Goal: Task Accomplishment & Management: Use online tool/utility

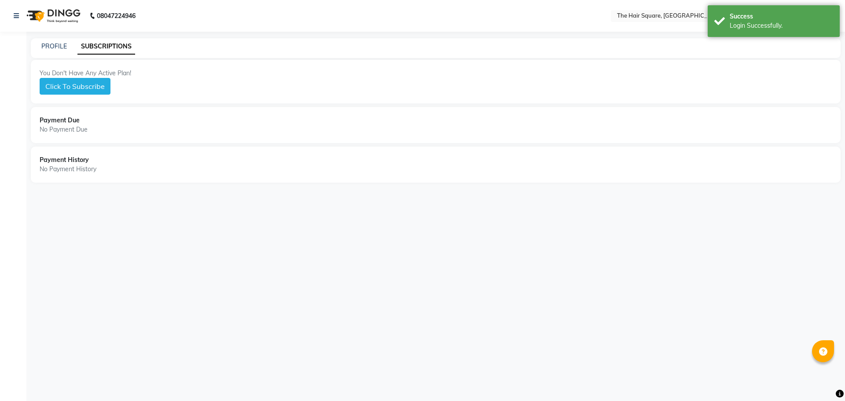
select select "en"
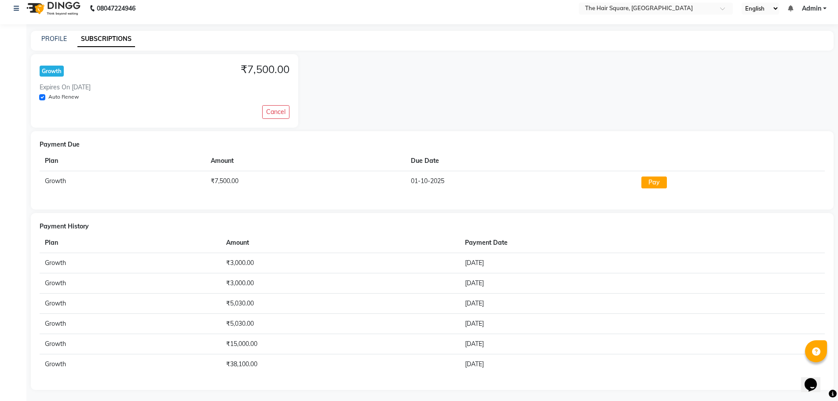
scroll to position [10, 0]
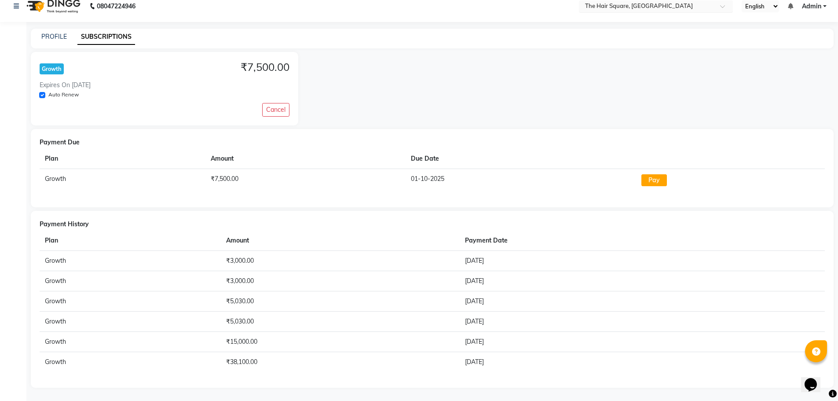
click at [674, 9] on input "text" at bounding box center [647, 7] width 128 height 9
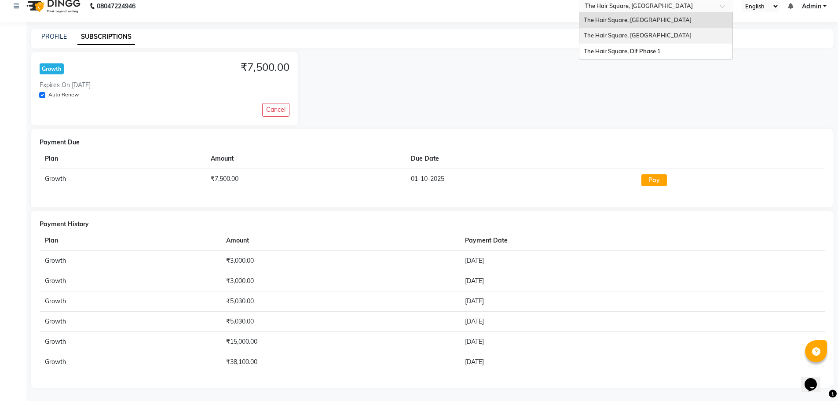
click at [670, 33] on span "The Hair Square, [GEOGRAPHIC_DATA]" at bounding box center [638, 35] width 108 height 7
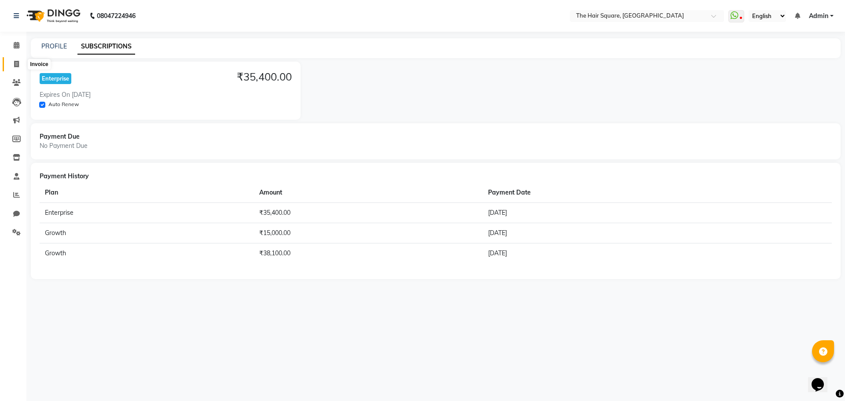
click at [17, 65] on icon at bounding box center [16, 64] width 5 height 7
select select "service"
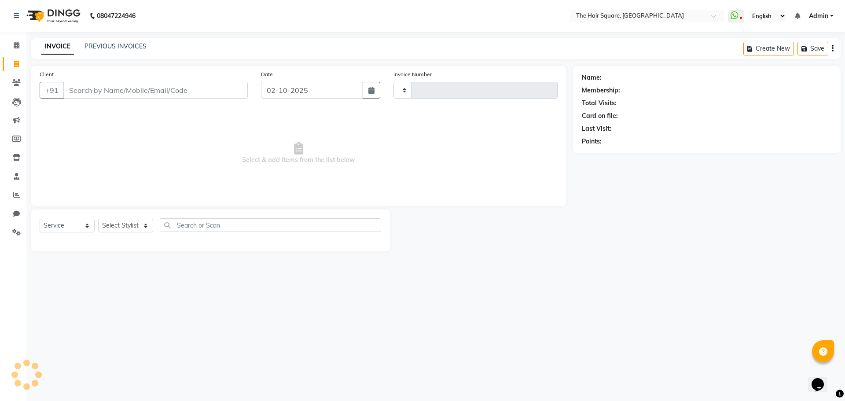
type input "3670"
select select "5768"
click at [16, 193] on icon at bounding box center [16, 194] width 7 height 7
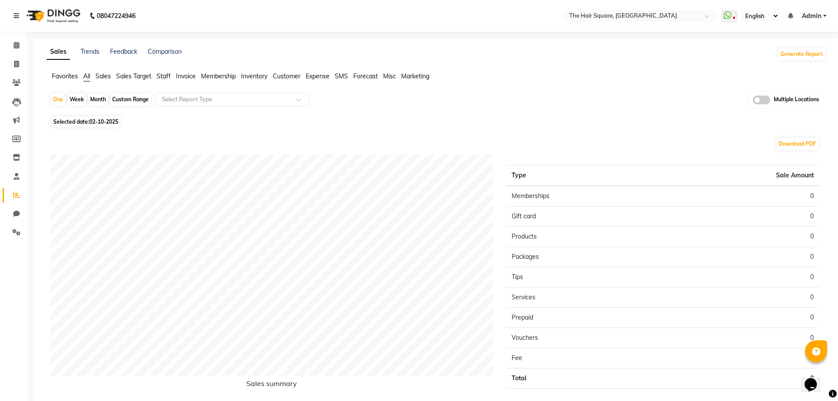
click at [162, 76] on span "Staff" at bounding box center [164, 76] width 14 height 8
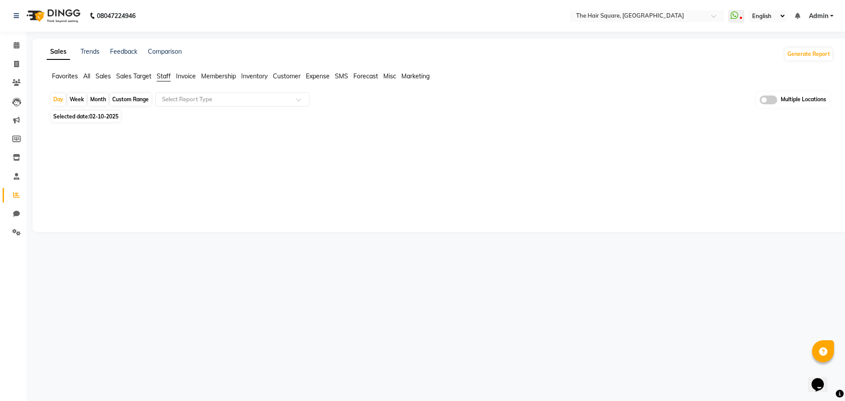
click at [115, 114] on span "02-10-2025" at bounding box center [103, 116] width 29 height 7
select select "10"
select select "2025"
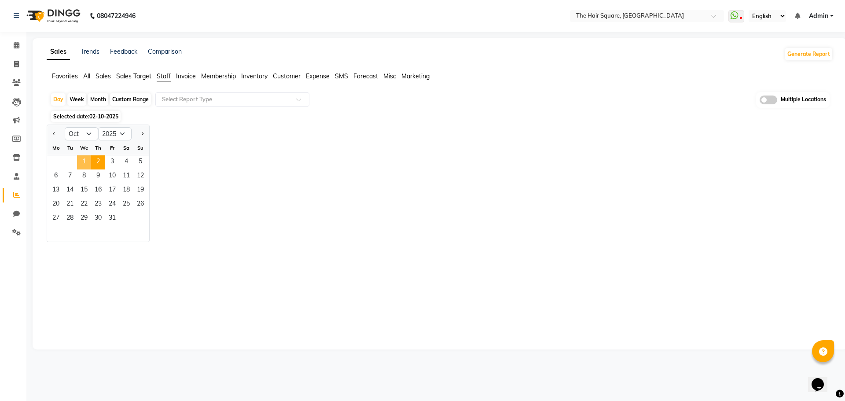
click at [83, 162] on span "1" at bounding box center [84, 162] width 14 height 14
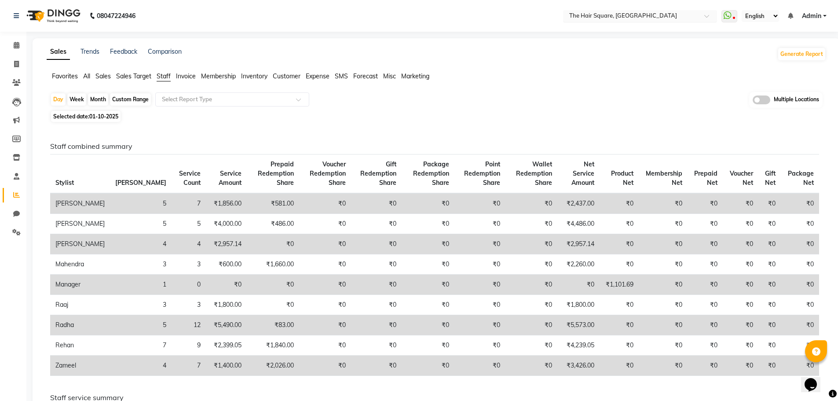
click at [593, 17] on input "text" at bounding box center [631, 16] width 128 height 9
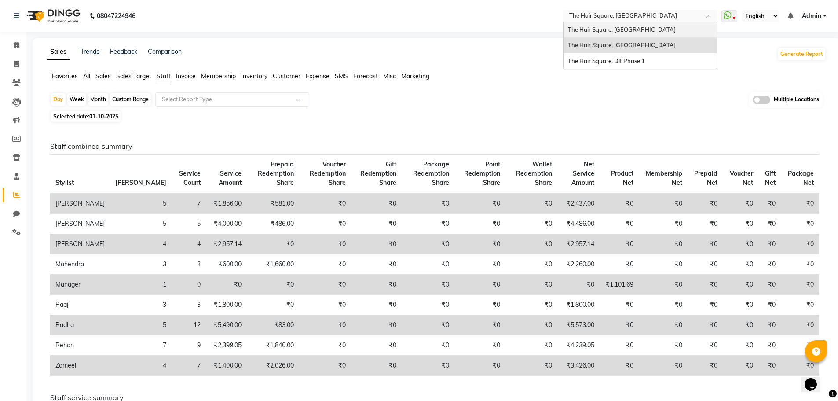
click at [622, 30] on span "The Hair Square, Indira Nagar" at bounding box center [622, 29] width 108 height 7
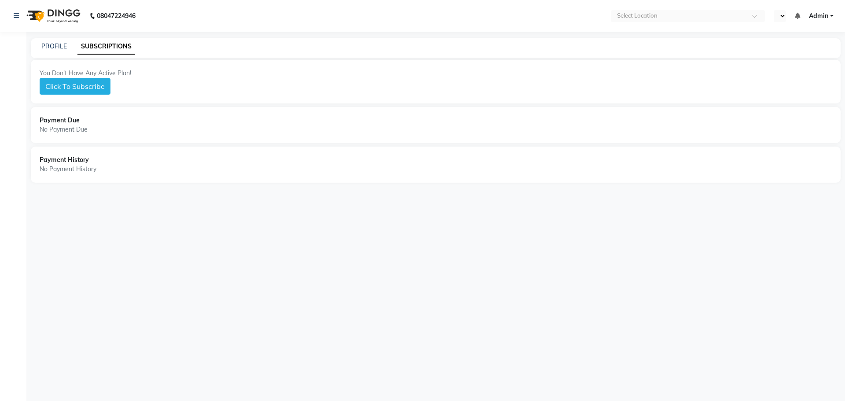
select select "en"
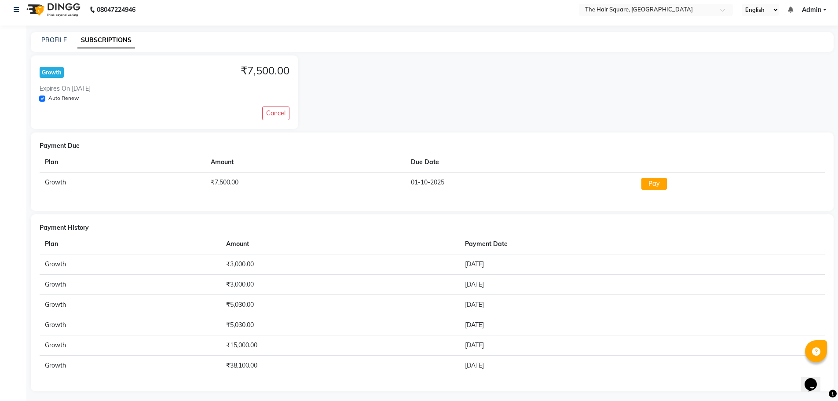
scroll to position [10, 0]
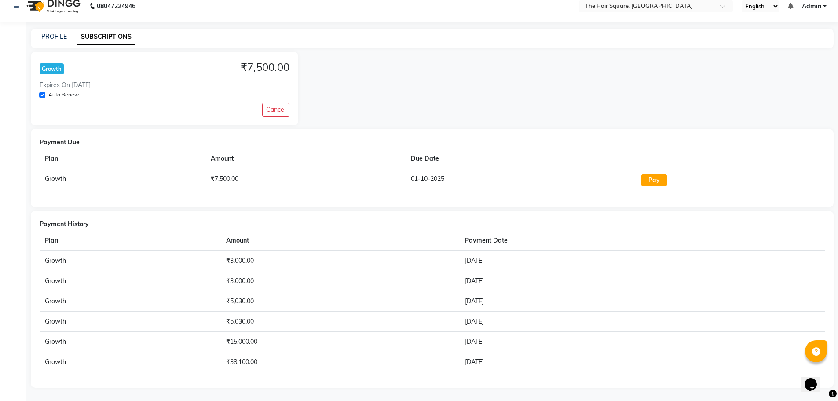
click at [339, 91] on div "Growth ₹7,500.00 Expires On 2025-12-30 Auto Renew Cancel" at bounding box center [432, 88] width 803 height 73
click at [605, 7] on input "text" at bounding box center [647, 7] width 128 height 9
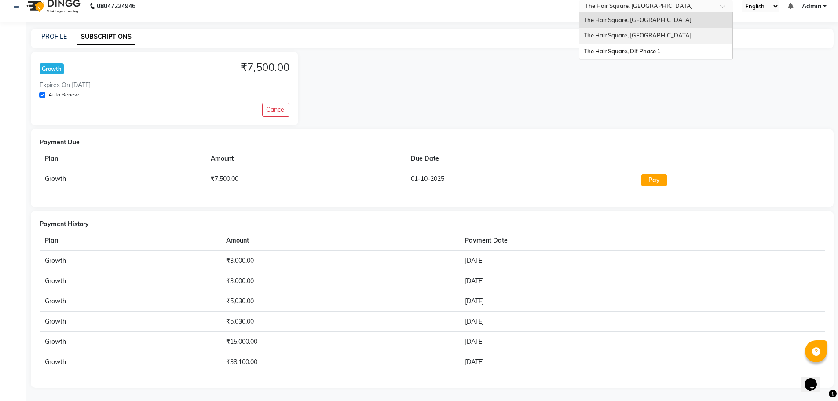
click at [648, 34] on span "The Hair Square, [GEOGRAPHIC_DATA]" at bounding box center [638, 35] width 108 height 7
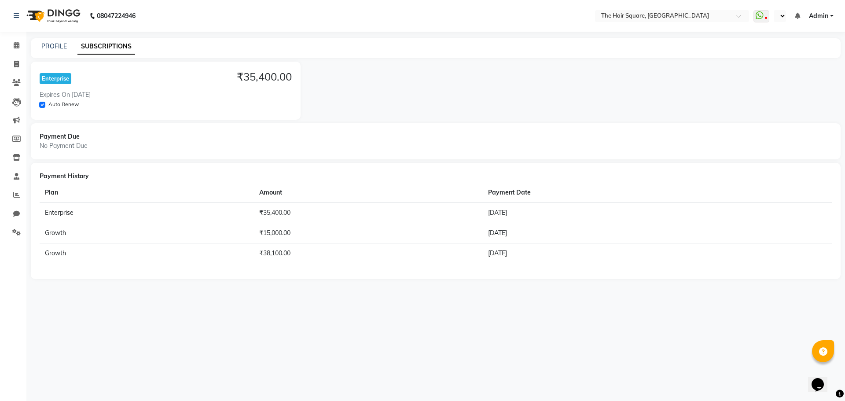
select select "en"
click at [19, 64] on icon at bounding box center [16, 64] width 5 height 7
select select "service"
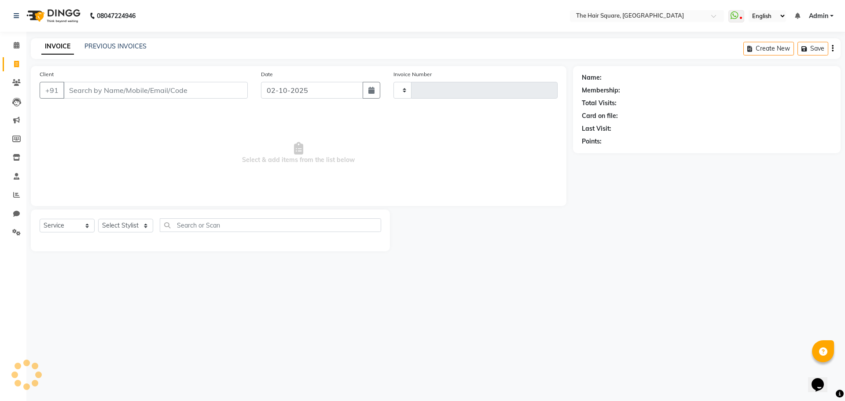
type input "3670"
select select "5768"
click at [97, 101] on div "Client +91" at bounding box center [143, 88] width 221 height 36
click at [99, 93] on input "Client" at bounding box center [155, 90] width 184 height 17
click at [75, 93] on input "Client" at bounding box center [155, 90] width 184 height 17
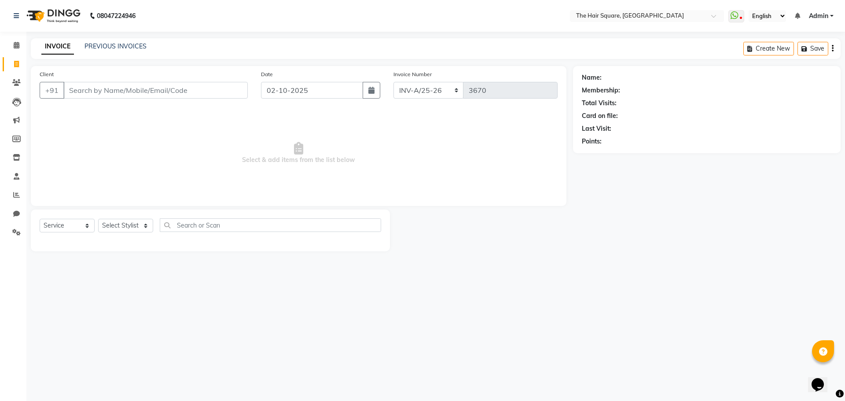
click at [405, 400] on html "08047224946 Select Location × The Hair Square, Ambience Island WhatsApp Status …" at bounding box center [422, 200] width 845 height 401
drag, startPoint x: 405, startPoint y: 421, endPoint x: 115, endPoint y: 222, distance: 351.4
click at [115, 222] on select "Select Stylist Amit Aradhana Bittu Dev Imran Inder Javed Kim Mahendra Manager M…" at bounding box center [125, 226] width 55 height 14
select select "39369"
click at [98, 219] on select "Select Stylist Amit Aradhana Bittu Dev Imran Inder Javed Kim Mahendra Manager M…" at bounding box center [125, 226] width 55 height 14
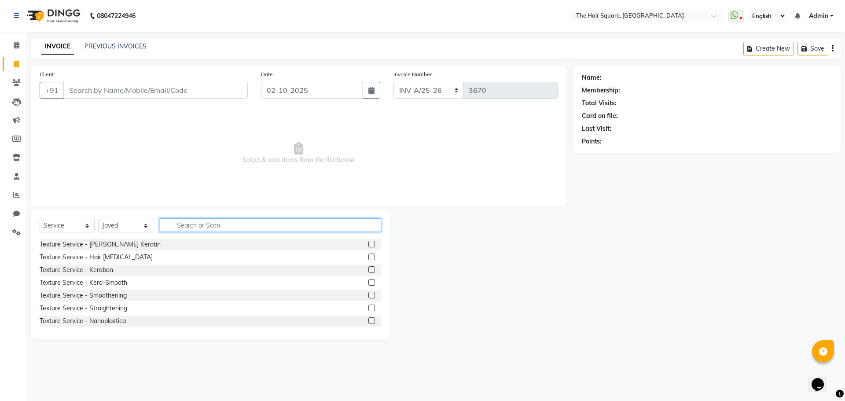
click at [181, 225] on input "text" at bounding box center [270, 225] width 221 height 14
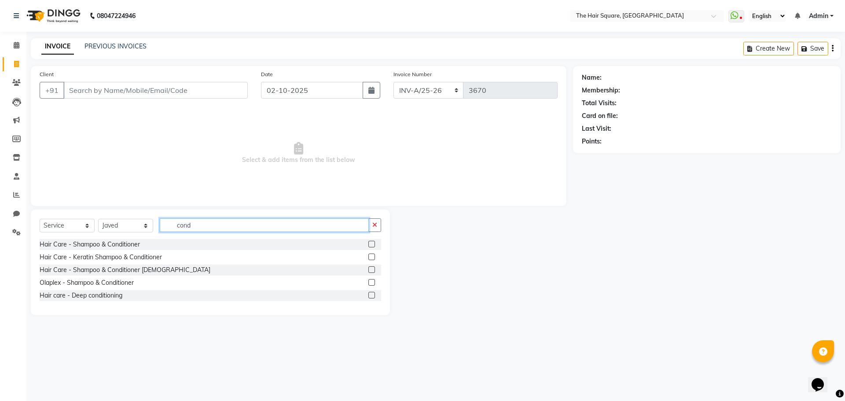
type input "cond"
click at [372, 269] on label at bounding box center [371, 269] width 7 height 7
click at [372, 269] on input "checkbox" at bounding box center [371, 270] width 6 height 6
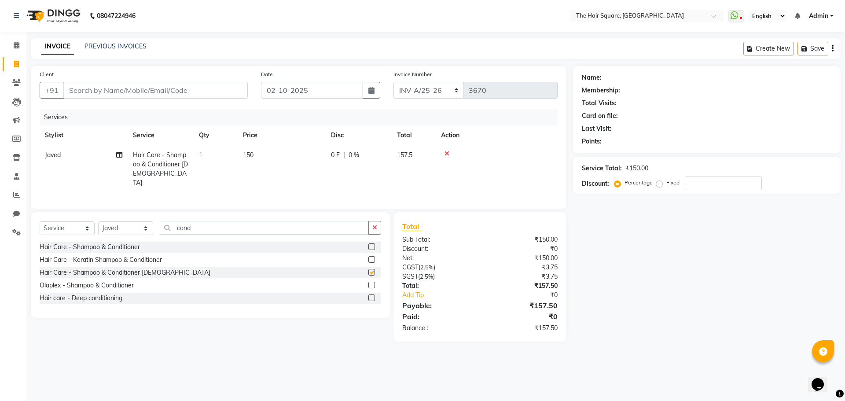
checkbox input "false"
drag, startPoint x: 227, startPoint y: 224, endPoint x: 0, endPoint y: 134, distance: 244.2
click at [0, 134] on app-home "08047224946 Select Location × The Hair Square, Ambience Island WhatsApp Status …" at bounding box center [422, 177] width 845 height 355
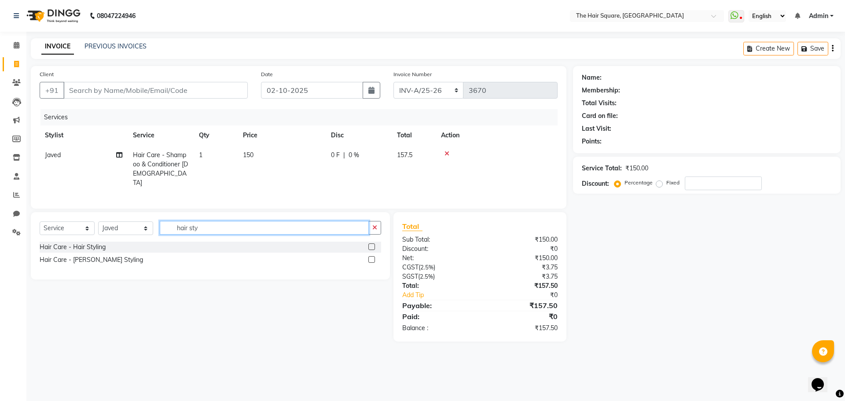
type input "hair sty"
click at [370, 245] on label at bounding box center [371, 246] width 7 height 7
click at [370, 245] on input "checkbox" at bounding box center [371, 247] width 6 height 6
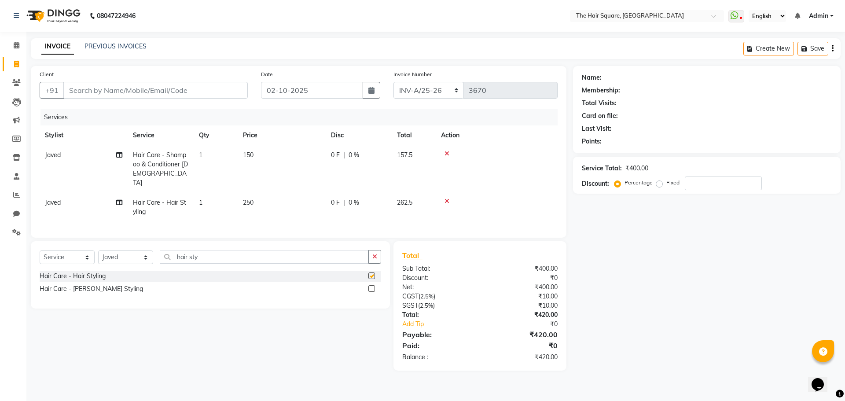
checkbox input "false"
click at [190, 84] on input "Client" at bounding box center [155, 90] width 184 height 17
type input "d"
type input "0"
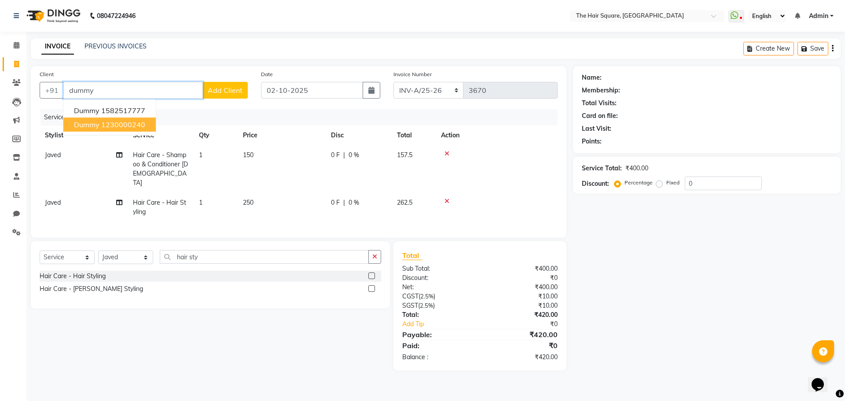
click at [115, 125] on ngb-highlight "1230000240" at bounding box center [123, 124] width 44 height 9
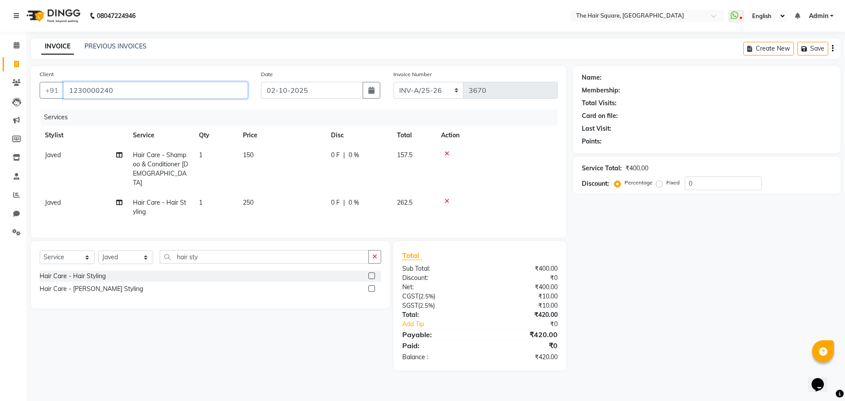
type input "1230000240"
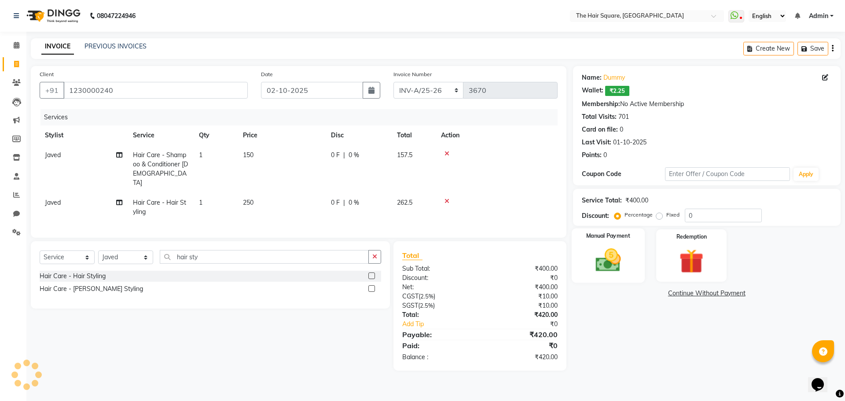
click at [612, 263] on img at bounding box center [607, 259] width 41 height 29
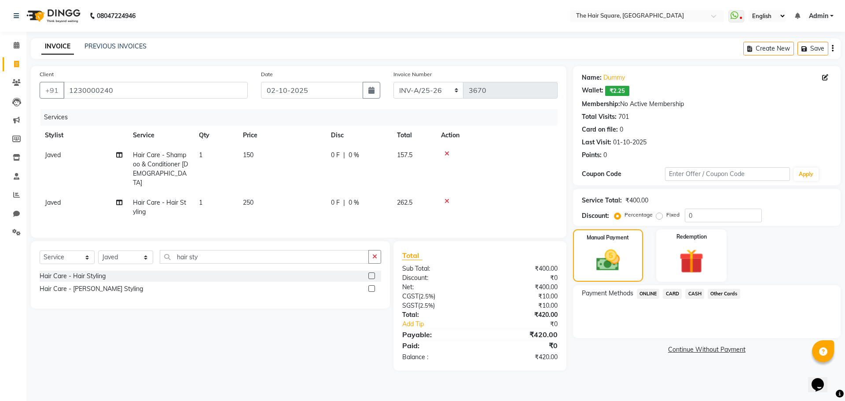
click at [677, 293] on span "CARD" at bounding box center [671, 294] width 19 height 10
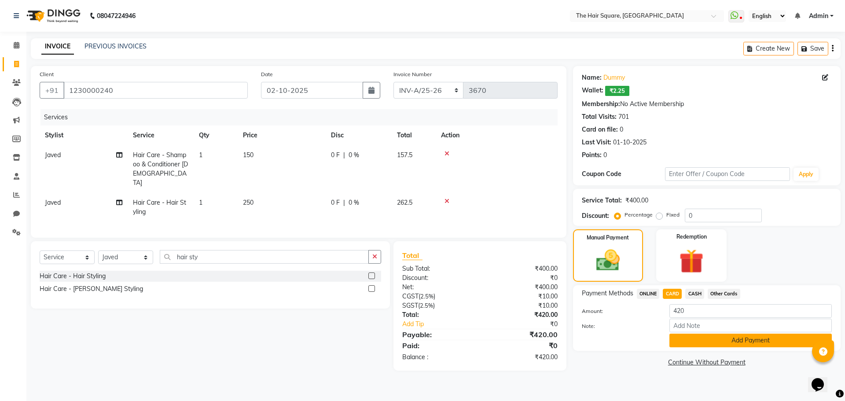
click at [682, 340] on button "Add Payment" at bounding box center [750, 340] width 162 height 14
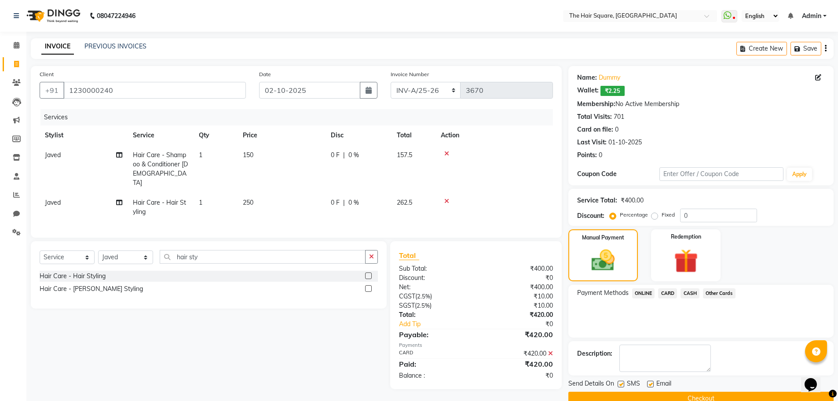
click at [707, 394] on button "Checkout" at bounding box center [700, 398] width 265 height 14
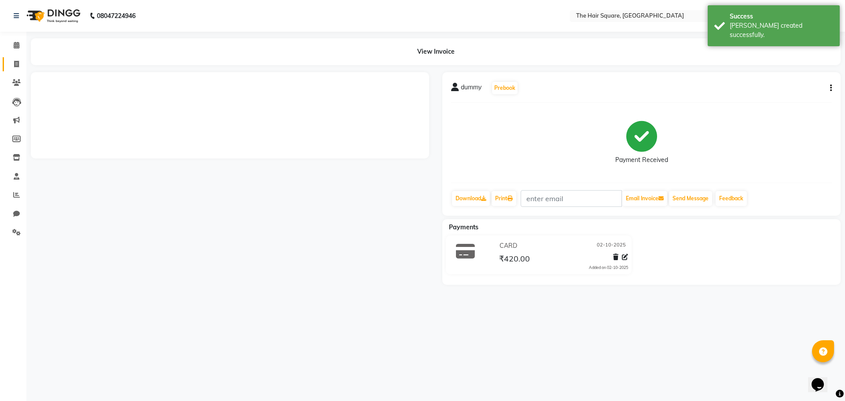
click at [15, 66] on icon at bounding box center [16, 64] width 5 height 7
select select "service"
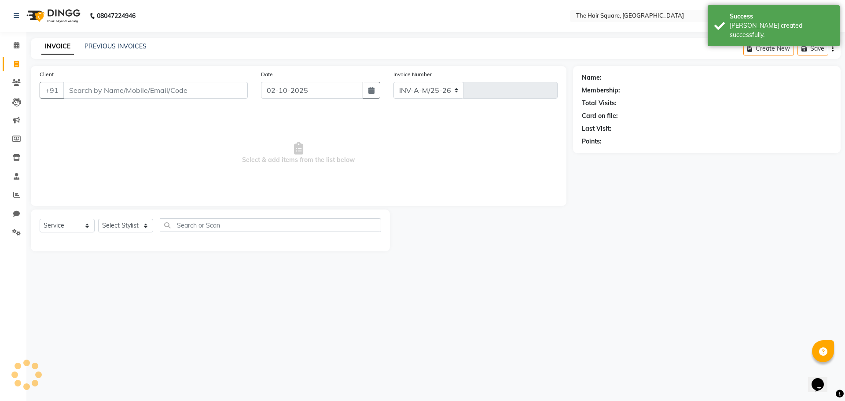
select select "5768"
type input "3671"
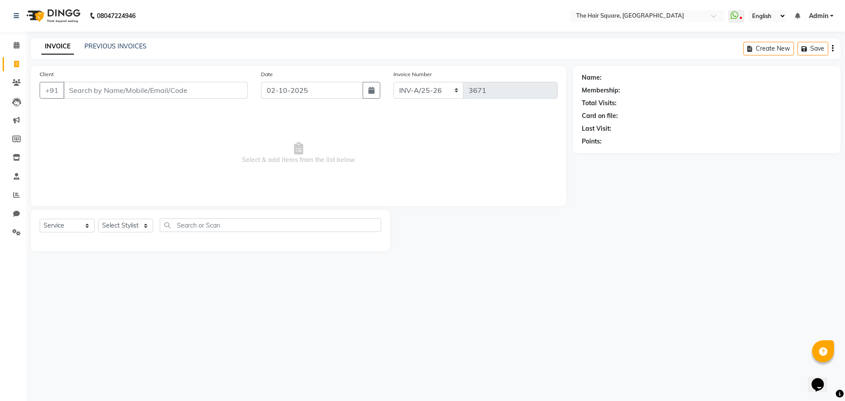
click at [117, 78] on div "Client +91" at bounding box center [143, 88] width 221 height 36
drag, startPoint x: 111, startPoint y: 84, endPoint x: 102, endPoint y: 99, distance: 17.1
click at [110, 84] on input "Client" at bounding box center [155, 90] width 184 height 17
click at [675, 17] on input "text" at bounding box center [638, 16] width 128 height 9
click at [755, 246] on div "Name: Membership: Total Visits: Card on file: Last Visit: Points:" at bounding box center [710, 158] width 274 height 185
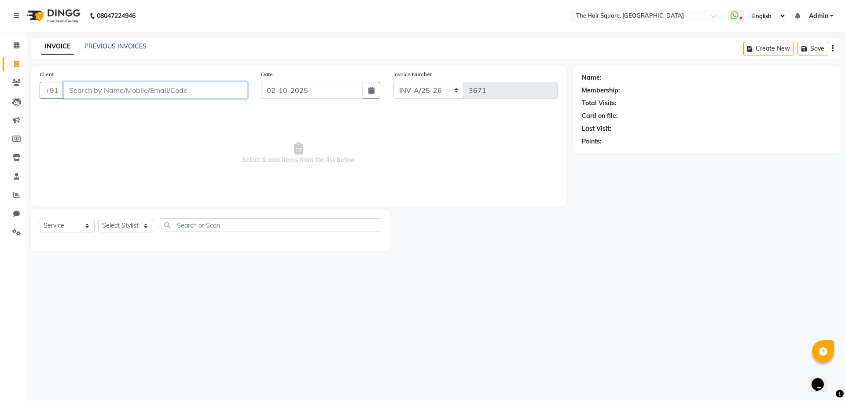
click at [175, 91] on input "Client" at bounding box center [155, 90] width 184 height 17
drag, startPoint x: 135, startPoint y: 91, endPoint x: 0, endPoint y: 55, distance: 140.0
click at [0, 56] on app-home "08047224946 Select Location × The Hair Square, Ambience Island WhatsApp Status …" at bounding box center [422, 132] width 845 height 264
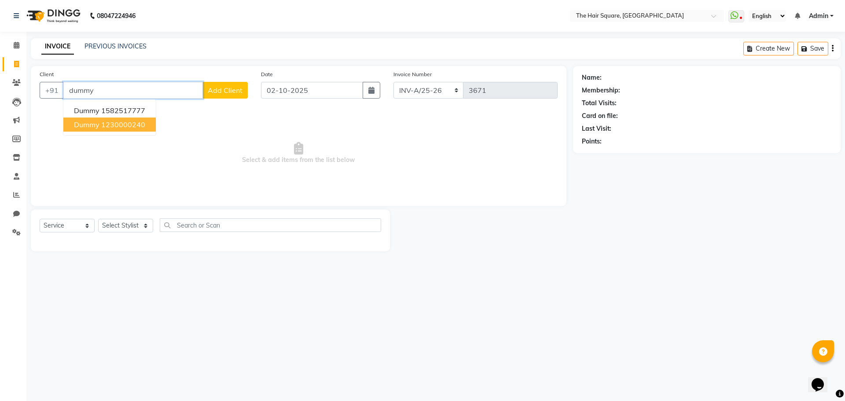
drag, startPoint x: 87, startPoint y: 126, endPoint x: 154, endPoint y: 133, distance: 66.8
click at [88, 126] on span "dummy" at bounding box center [87, 124] width 26 height 9
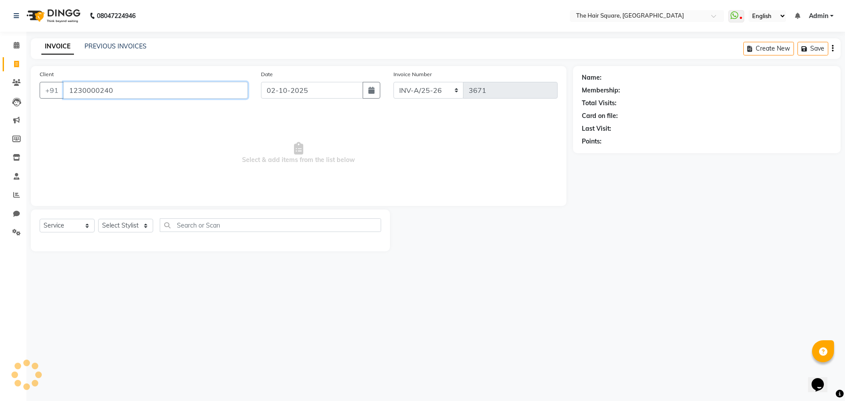
type input "1230000240"
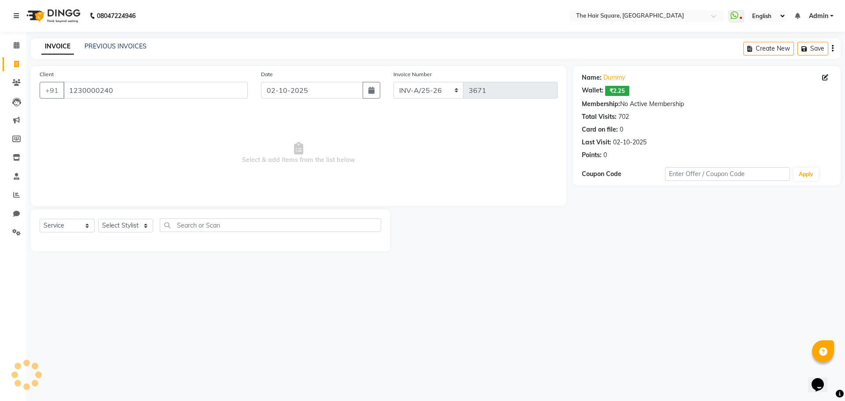
click at [471, 286] on div "08047224946 Select Location × The Hair Square, Ambience Island WhatsApp Status …" at bounding box center [422, 200] width 845 height 401
click at [108, 227] on select "Select Stylist Amit Aradhana Bittu Dev Imran Inder Javed Kim Mahendra Manager M…" at bounding box center [125, 226] width 55 height 14
select select "39358"
click at [98, 219] on select "Select Stylist Amit Aradhana Bittu Dev Imran Inder Javed Kim Mahendra Manager M…" at bounding box center [125, 226] width 55 height 14
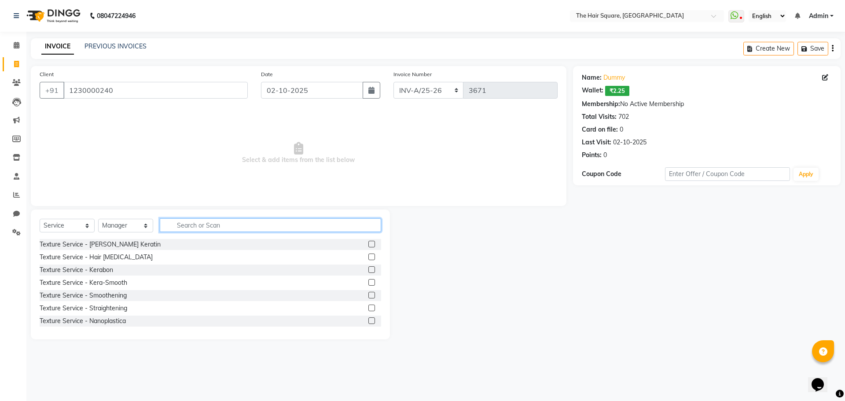
click at [185, 229] on input "text" at bounding box center [270, 225] width 221 height 14
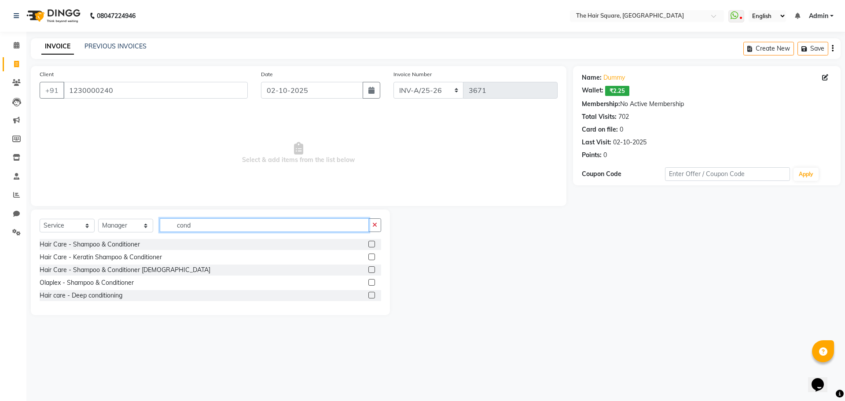
type input "cond"
click at [371, 243] on label at bounding box center [371, 244] width 7 height 7
click at [371, 243] on input "checkbox" at bounding box center [371, 244] width 6 height 6
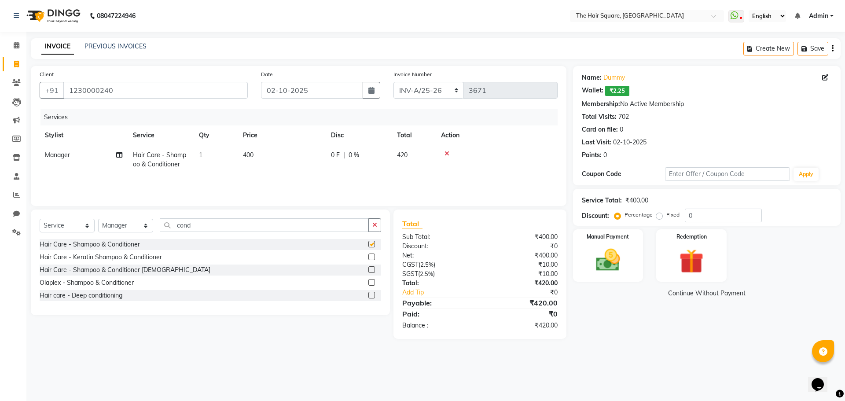
checkbox input "false"
drag, startPoint x: 230, startPoint y: 228, endPoint x: 0, endPoint y: 188, distance: 233.5
click at [0, 190] on app-home "08047224946 Select Location × The Hair Square, Ambience Island WhatsApp Status …" at bounding box center [422, 176] width 845 height 352
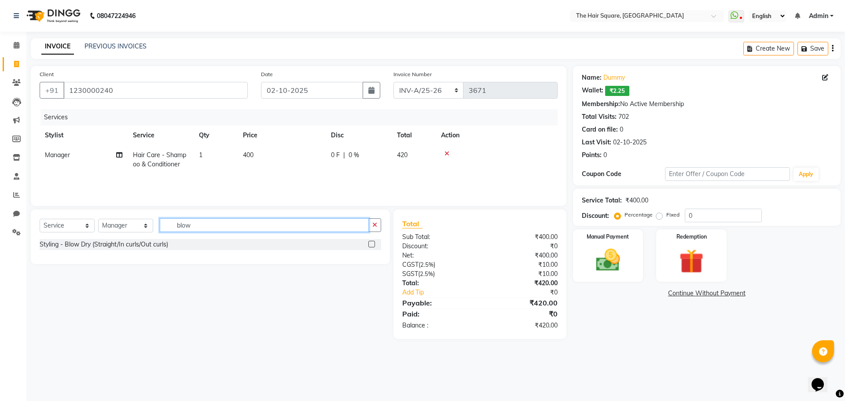
type input "blow"
click at [371, 246] on label at bounding box center [371, 244] width 7 height 7
click at [371, 246] on input "checkbox" at bounding box center [371, 244] width 6 height 6
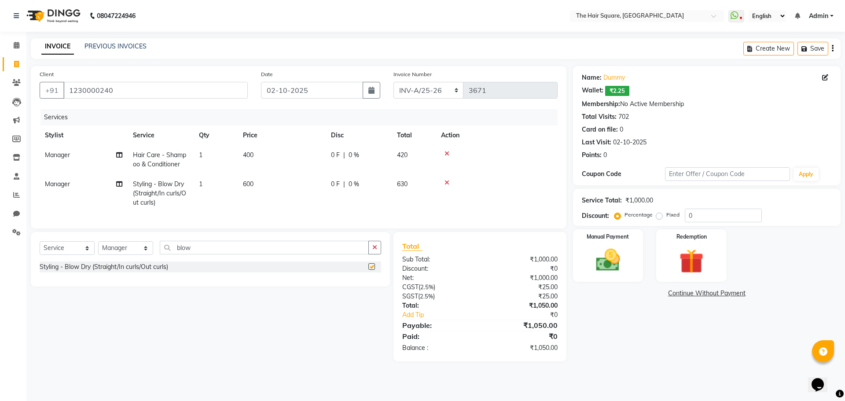
checkbox input "false"
click at [631, 255] on div "Manual Payment" at bounding box center [607, 255] width 73 height 54
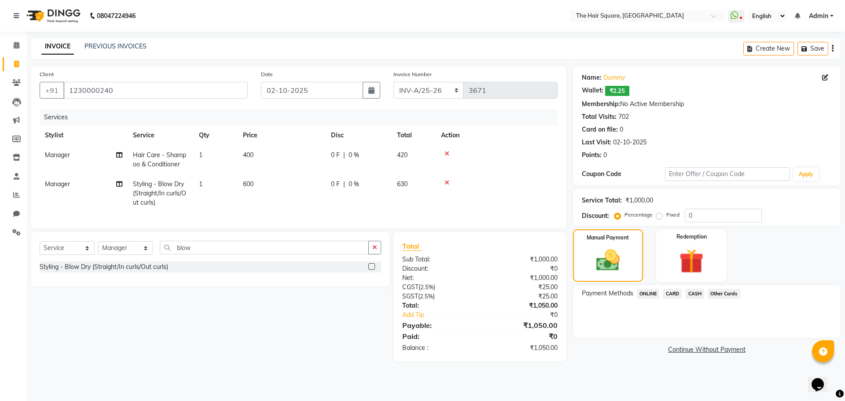
click at [648, 291] on span "ONLINE" at bounding box center [648, 294] width 23 height 10
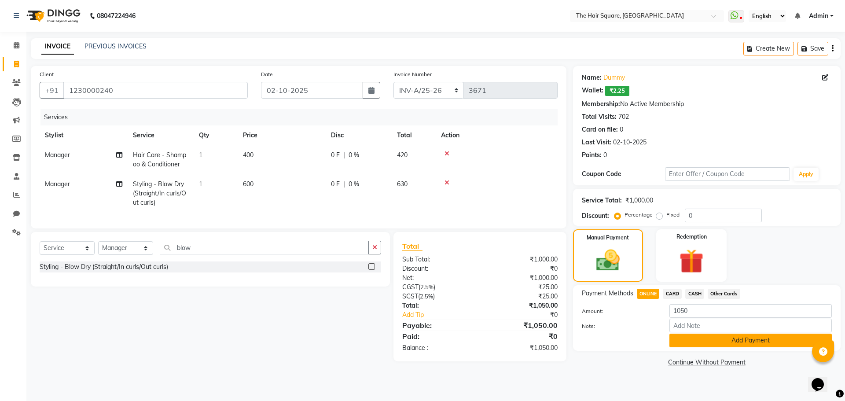
click at [688, 341] on button "Add Payment" at bounding box center [750, 340] width 162 height 14
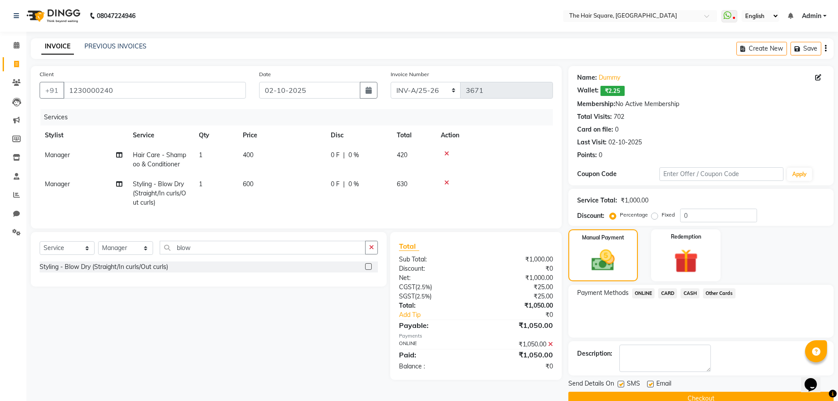
click at [593, 395] on button "Checkout" at bounding box center [700, 398] width 265 height 14
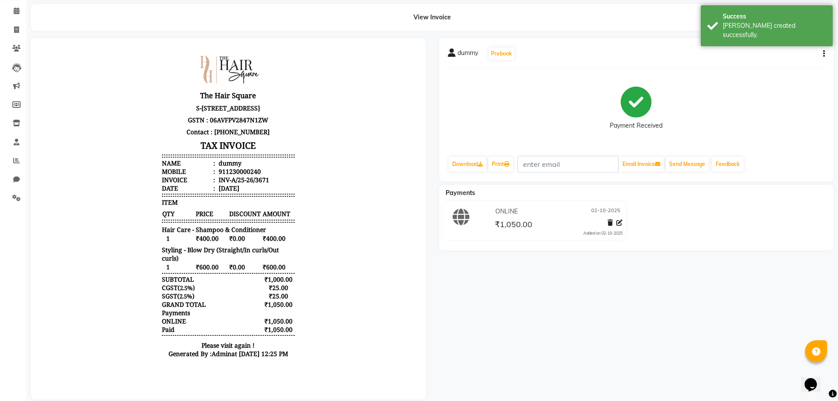
scroll to position [53, 0]
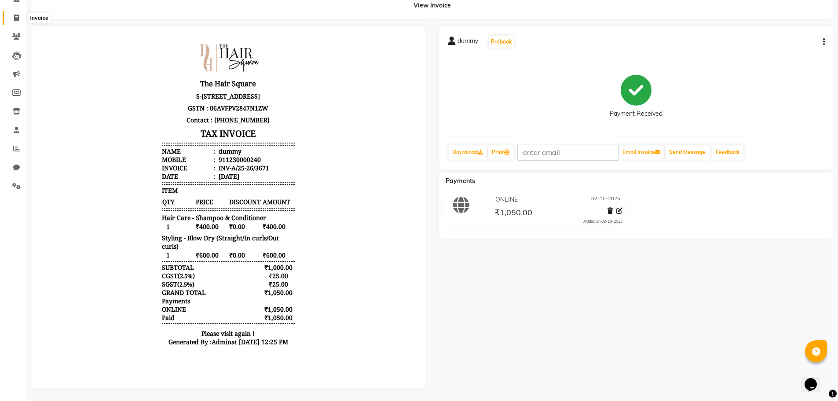
click at [16, 15] on icon at bounding box center [16, 18] width 5 height 7
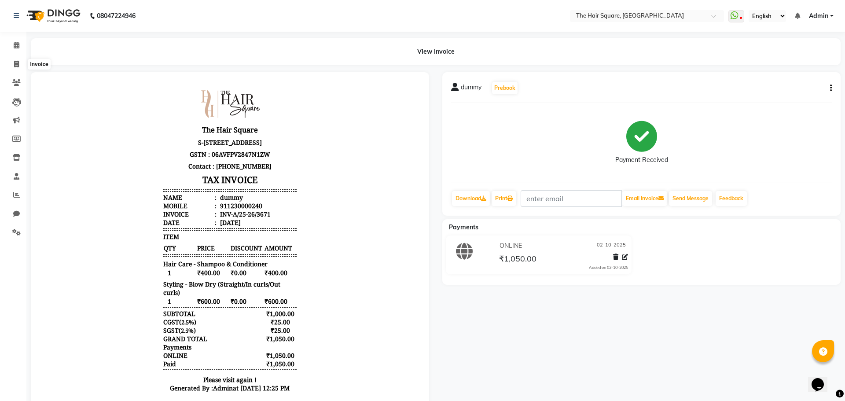
select select "service"
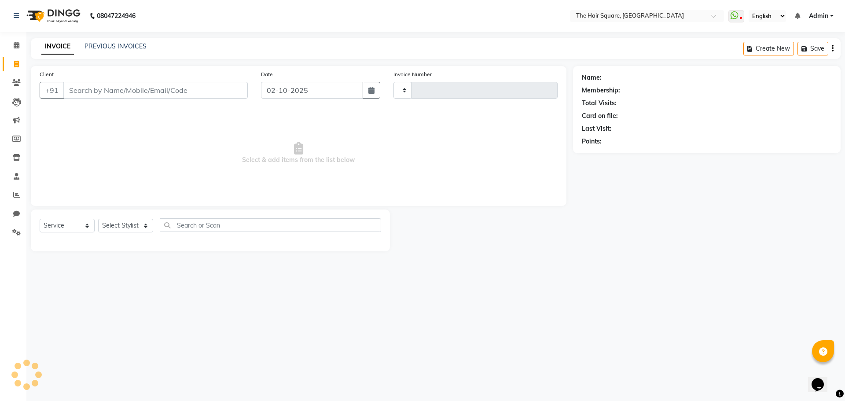
type input "3672"
select select "5768"
click at [445, 199] on div "Client +91 Date 02-10-2025 Invoice Number INV-A-M/25-26 INV-A/25-26 3672 Select…" at bounding box center [298, 136] width 535 height 140
click at [190, 91] on input "Client" at bounding box center [155, 90] width 184 height 17
click at [118, 47] on link "PREVIOUS INVOICES" at bounding box center [115, 46] width 62 height 8
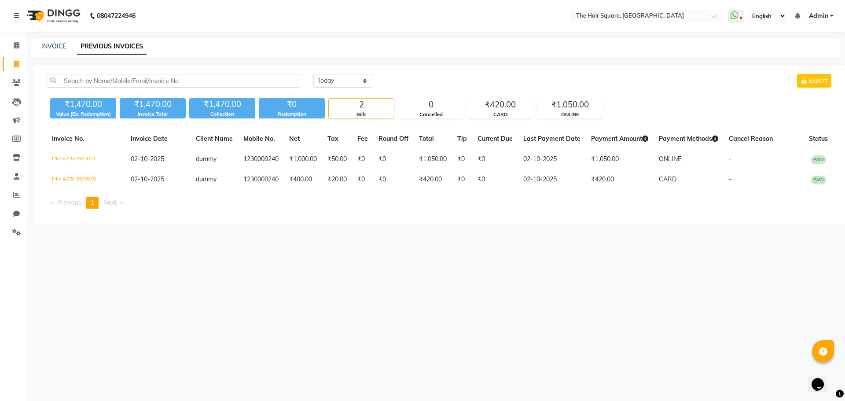
drag, startPoint x: 564, startPoint y: 348, endPoint x: 567, endPoint y: 352, distance: 4.7
click at [565, 351] on div "08047224946 Select Location × The Hair Square, Ambience Island WhatsApp Status …" at bounding box center [422, 200] width 845 height 401
click at [15, 66] on icon at bounding box center [16, 64] width 5 height 7
select select "service"
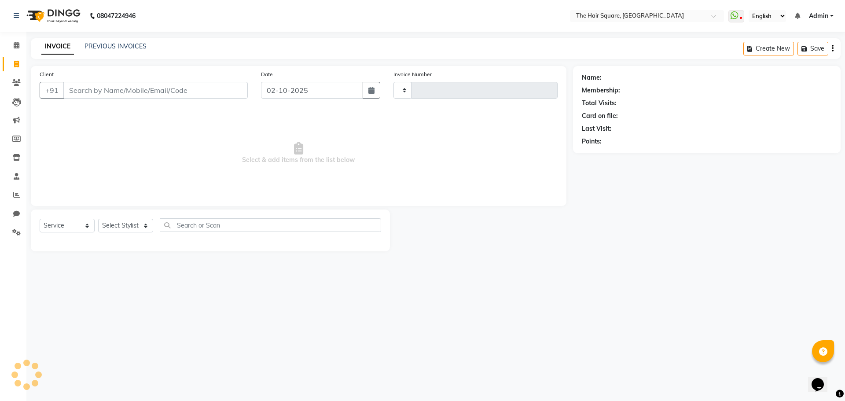
type input "3672"
select select "5768"
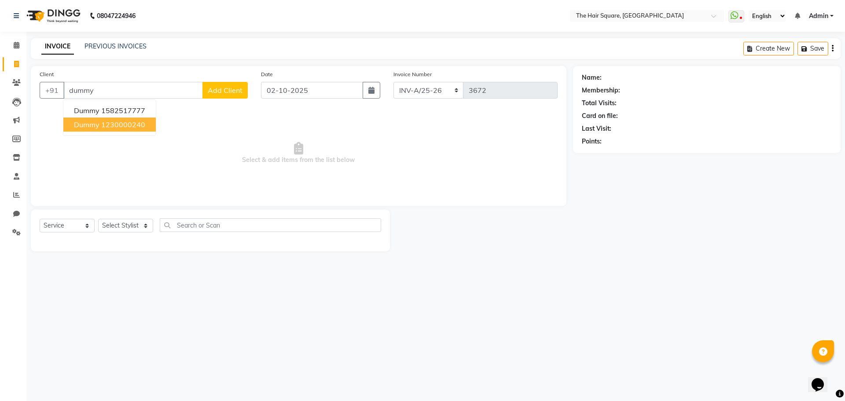
click at [105, 127] on ngb-highlight "1230000240" at bounding box center [123, 124] width 44 height 9
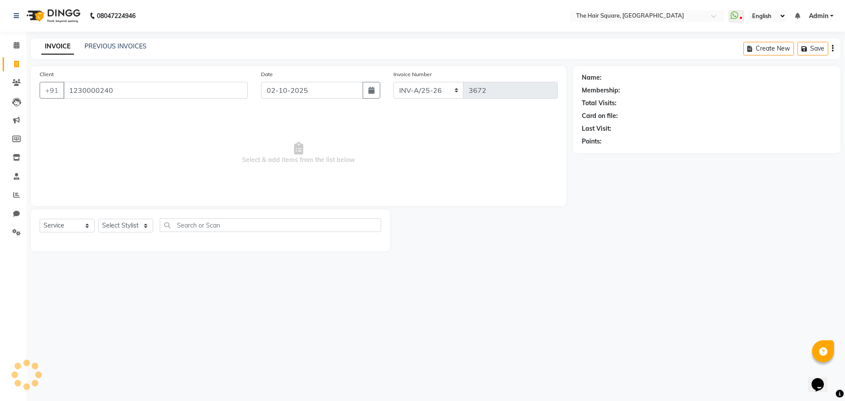
type input "1230000240"
click at [132, 233] on div "Select Service Product Membership Package Voucher Prepaid Gift Card Select Styl…" at bounding box center [210, 228] width 341 height 21
click at [137, 225] on select "Select Stylist Amit Aradhana Bittu Dev Imran Inder Javed Kim Mahendra Manager M…" at bounding box center [125, 226] width 55 height 14
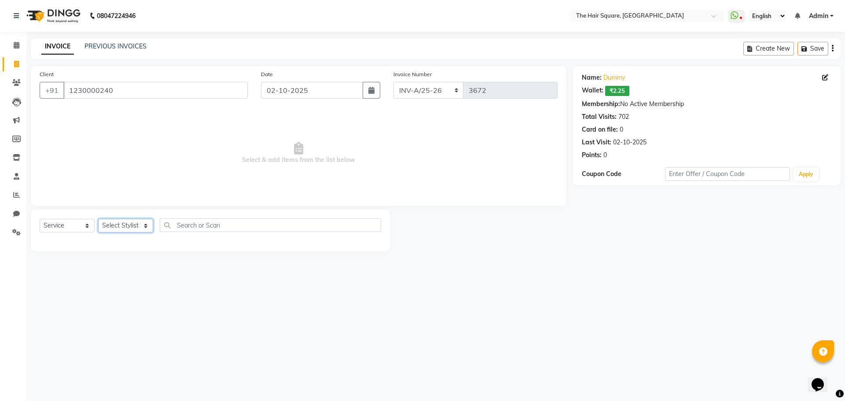
select select "39380"
click at [98, 219] on select "Select Stylist Amit Aradhana Bittu Dev Imran Inder Javed Kim Mahendra Manager M…" at bounding box center [125, 226] width 55 height 14
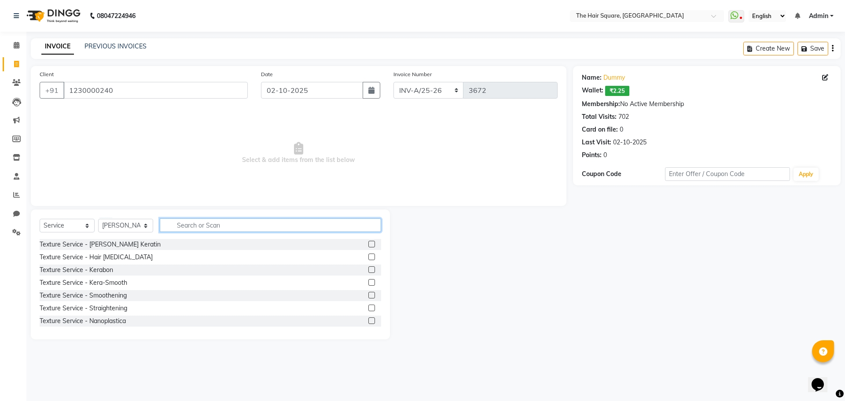
drag, startPoint x: 183, startPoint y: 227, endPoint x: 294, endPoint y: 226, distance: 110.9
click at [191, 226] on input "text" at bounding box center [270, 225] width 221 height 14
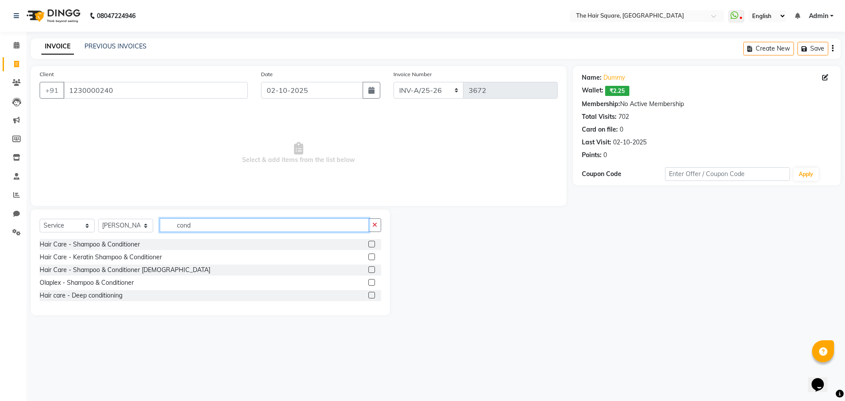
type input "cond"
click at [372, 243] on label at bounding box center [371, 244] width 7 height 7
click at [372, 243] on input "checkbox" at bounding box center [371, 244] width 6 height 6
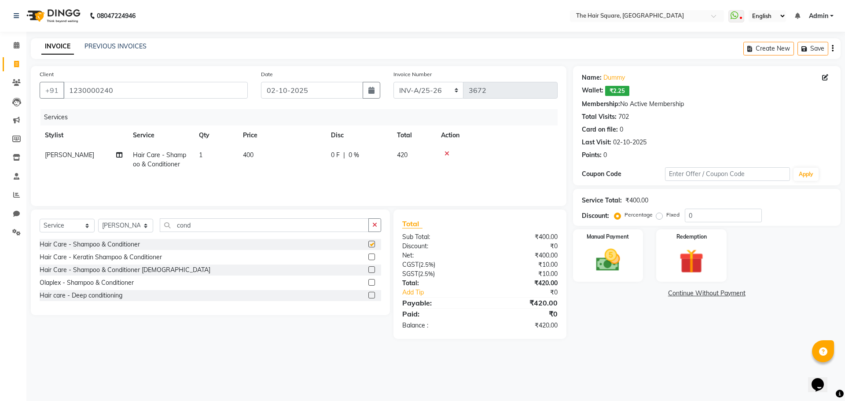
checkbox input "false"
click at [113, 225] on select "Select Stylist Amit Aradhana Bittu Dev Imran Inder Javed Kim Mahendra Manager M…" at bounding box center [125, 226] width 55 height 14
select select "39372"
click at [98, 219] on select "Select Stylist Amit Aradhana Bittu Dev Imran Inder Javed Kim Mahendra Manager M…" at bounding box center [125, 226] width 55 height 14
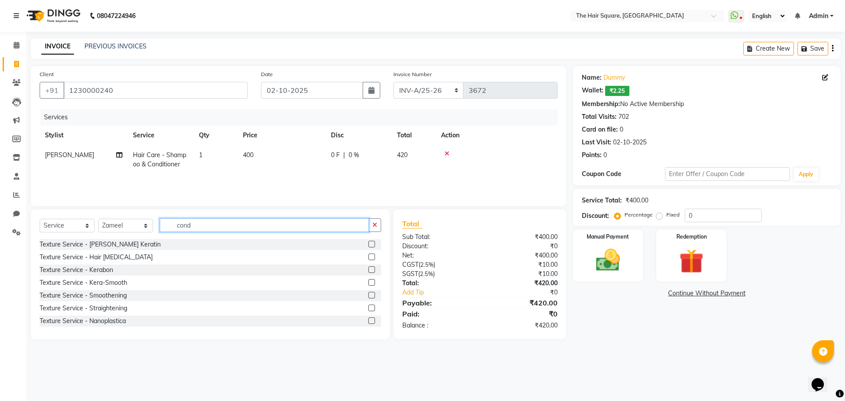
drag, startPoint x: 232, startPoint y: 231, endPoint x: 96, endPoint y: 217, distance: 136.2
click at [96, 217] on div "Select Service Product Membership Package Voucher Prepaid Gift Card Select Styl…" at bounding box center [210, 274] width 359 height 130
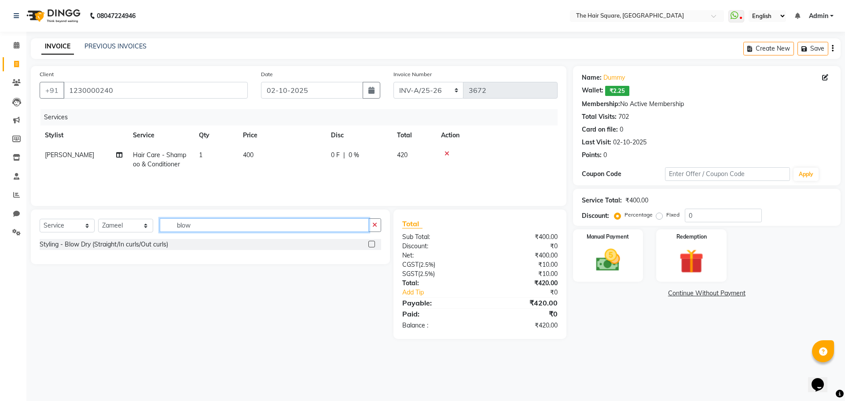
type input "blow"
click at [371, 243] on label at bounding box center [371, 244] width 7 height 7
click at [371, 243] on input "checkbox" at bounding box center [371, 244] width 6 height 6
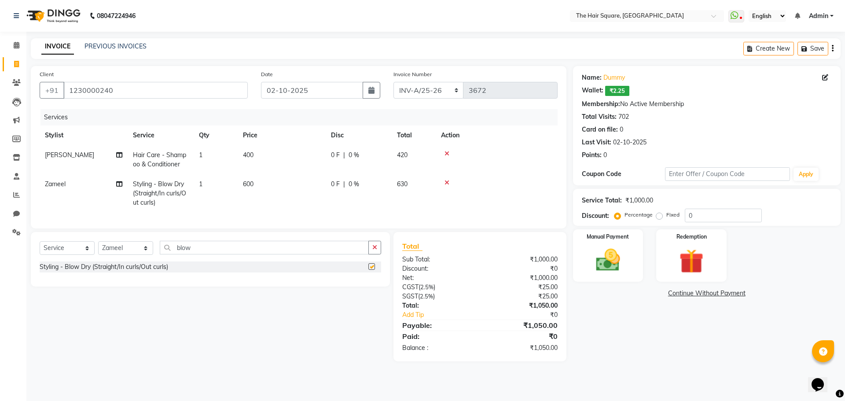
checkbox input "false"
click at [608, 258] on img at bounding box center [607, 259] width 41 height 29
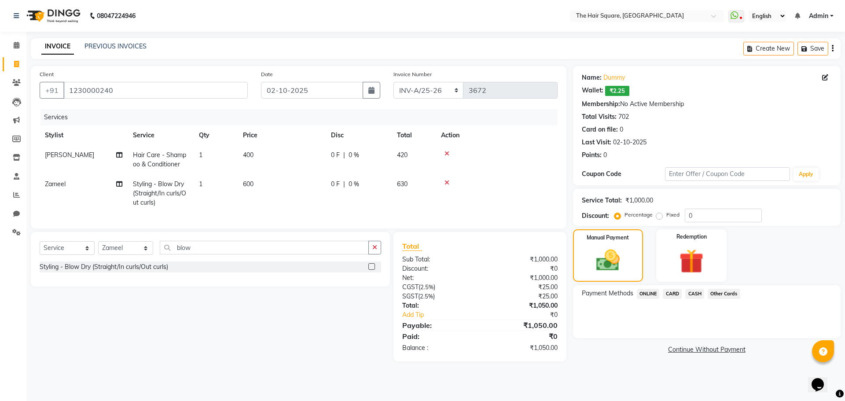
click at [643, 298] on span "ONLINE" at bounding box center [648, 294] width 23 height 10
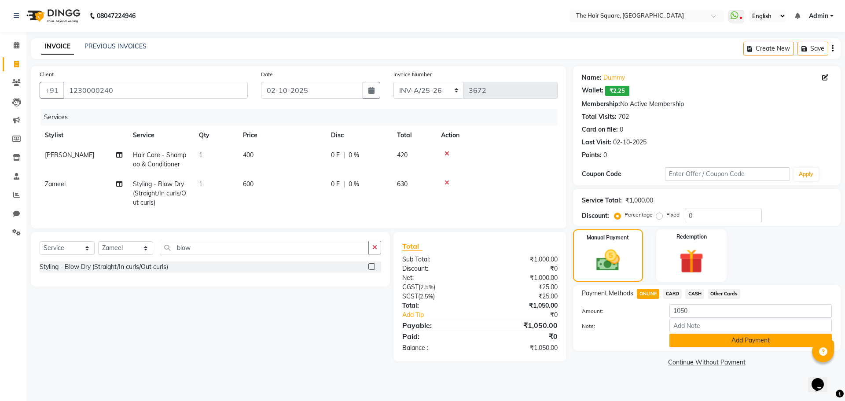
click at [705, 337] on button "Add Payment" at bounding box center [750, 340] width 162 height 14
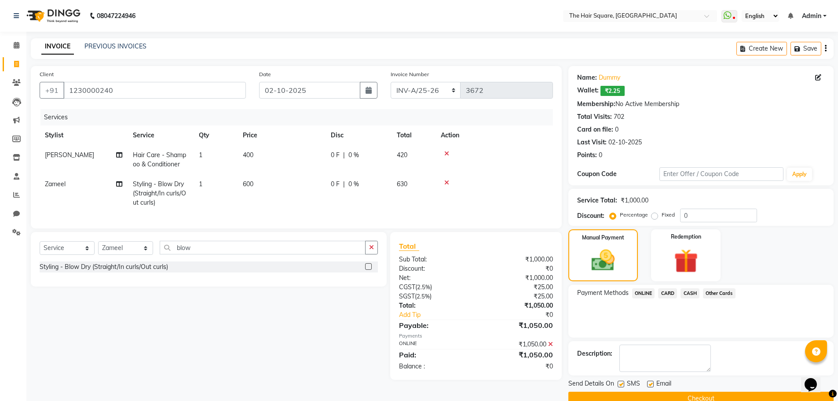
click at [699, 395] on button "Checkout" at bounding box center [700, 398] width 265 height 14
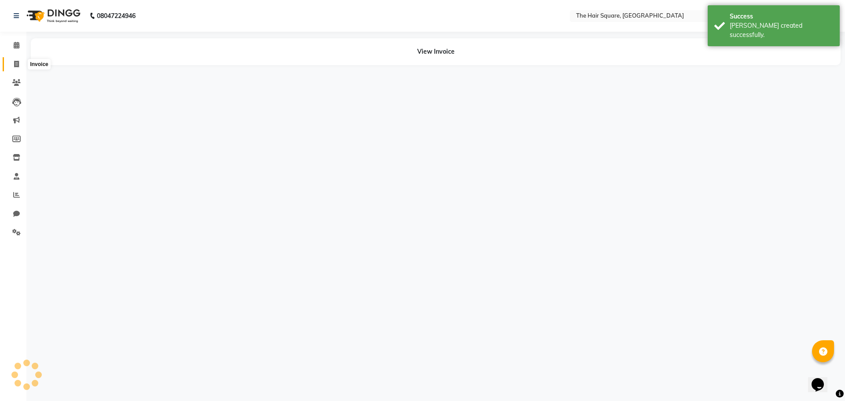
click at [14, 59] on span at bounding box center [16, 64] width 15 height 10
select select "service"
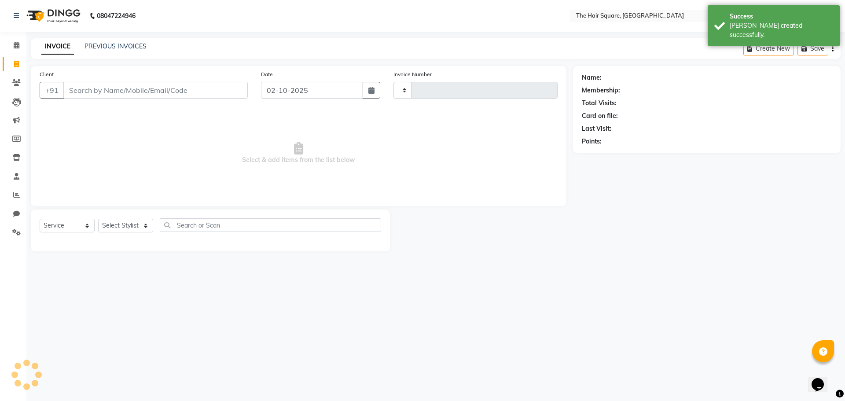
type input "3673"
select select "5768"
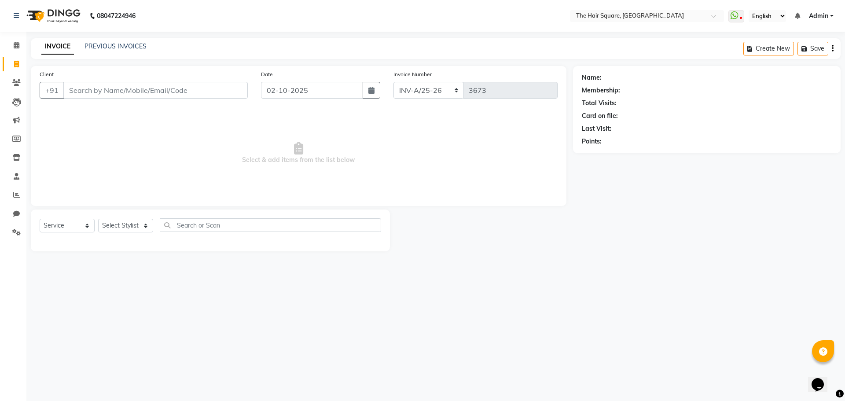
click at [124, 235] on div "Select Service Product Membership Package Voucher Prepaid Gift Card Select Styl…" at bounding box center [210, 228] width 341 height 21
click at [120, 227] on select "Select Stylist Amit Aradhana Bittu Dev Imran Inder Javed Kim Mahendra Manager M…" at bounding box center [125, 226] width 55 height 14
select select "39369"
click at [98, 219] on select "Select Stylist Amit Aradhana Bittu Dev Imran Inder Javed Kim Mahendra Manager M…" at bounding box center [125, 226] width 55 height 14
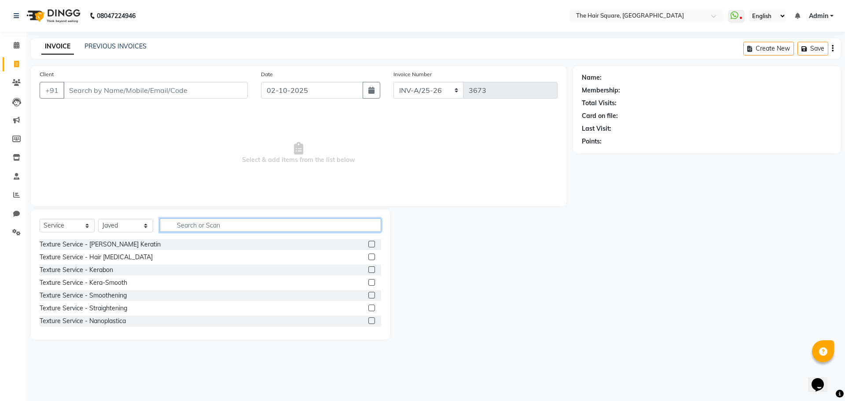
drag, startPoint x: 192, startPoint y: 225, endPoint x: 365, endPoint y: 235, distance: 173.6
click at [193, 225] on input "text" at bounding box center [270, 225] width 221 height 14
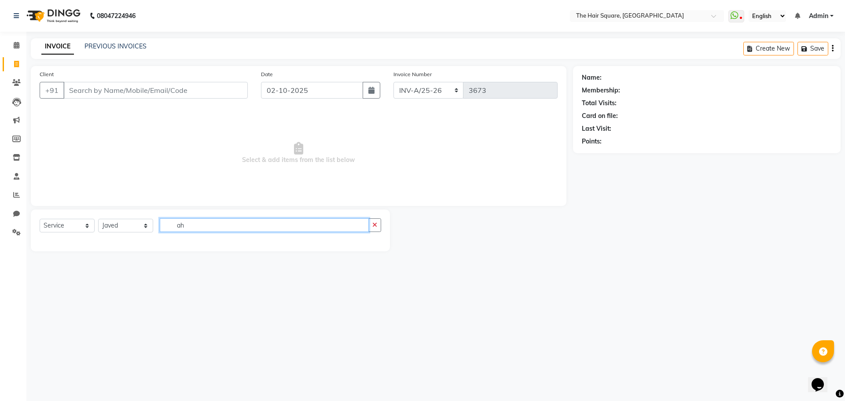
type input "a"
type input "hair cut"
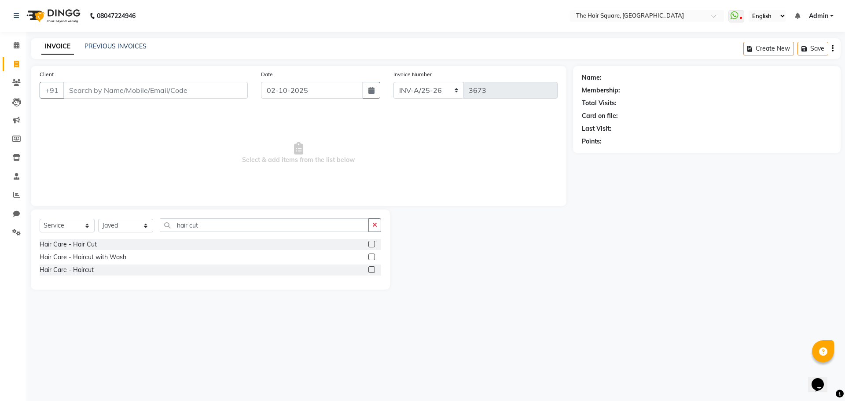
click at [370, 269] on label at bounding box center [371, 269] width 7 height 7
click at [370, 269] on input "checkbox" at bounding box center [371, 270] width 6 height 6
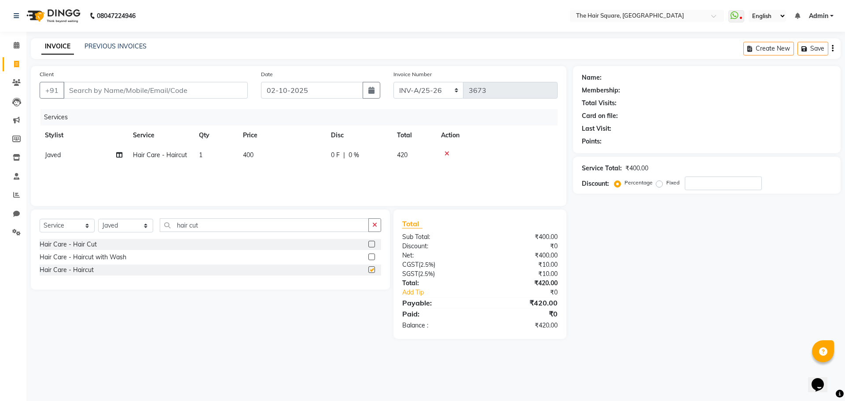
checkbox input "false"
click at [117, 155] on icon at bounding box center [119, 155] width 6 height 6
select select "39369"
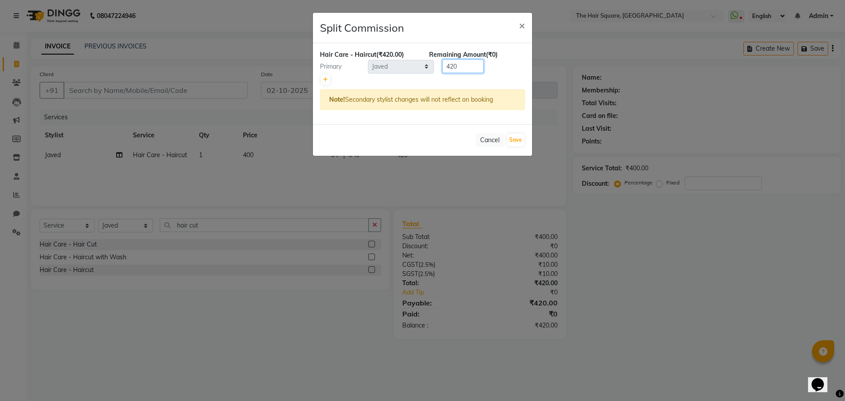
drag, startPoint x: 446, startPoint y: 64, endPoint x: 366, endPoint y: 42, distance: 82.6
click at [366, 44] on div "Hair Care - Haircut (₹420.00) Remaining Amount (₹0) Primary Select Amit Aradhan…" at bounding box center [422, 83] width 219 height 81
drag, startPoint x: 467, startPoint y: 68, endPoint x: 386, endPoint y: 41, distance: 84.7
click at [389, 48] on div "Hair Care - Haircut (₹420.00) Remaining Amount (₹170.00) Primary Select Amit Ar…" at bounding box center [422, 83] width 219 height 81
click at [326, 83] on link at bounding box center [325, 79] width 9 height 11
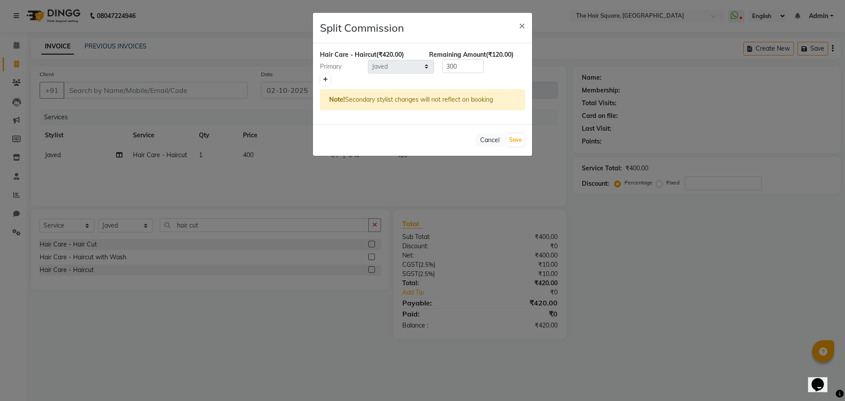
type input "210"
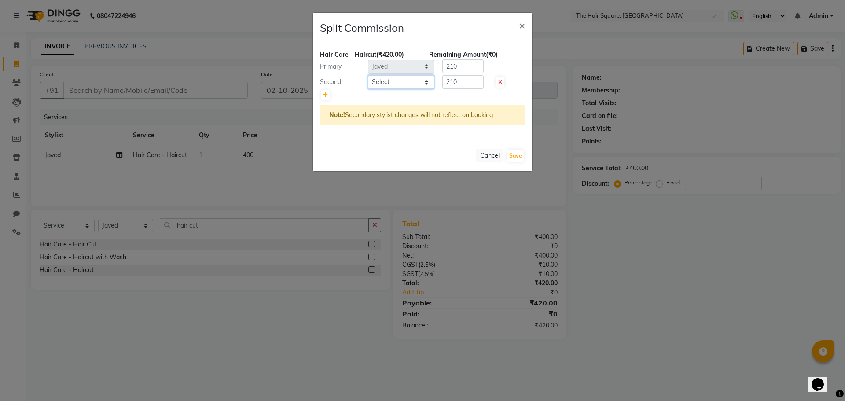
click at [391, 83] on select "Select Amit Aradhana Bittu Dev Imran Inder Javed Kim Mahendra Manager Mukesh Ra…" at bounding box center [401, 82] width 66 height 14
select select "61790"
click at [368, 75] on select "Select Amit Aradhana Bittu Dev Imran Inder Javed Kim Mahendra Manager Mukesh Ra…" at bounding box center [401, 82] width 66 height 14
drag, startPoint x: 466, startPoint y: 68, endPoint x: 396, endPoint y: 47, distance: 73.1
click at [396, 47] on div "Hair Care - Haircut (₹420.00) Remaining Amount (₹0) Primary Select Amit Aradhan…" at bounding box center [422, 91] width 219 height 96
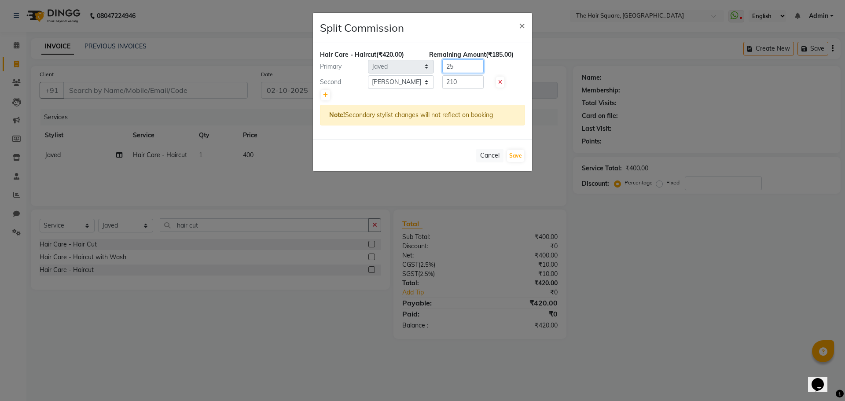
type input "2"
type input "300"
click at [411, 72] on div "Hair Care - Haircut (₹420.00) Remaining Amount (-₹90.00) Primary Select Amit Ar…" at bounding box center [422, 91] width 219 height 96
type input "100"
click at [430, 67] on div "Primary Select Amit Aradhana Bittu Dev Imran Inder Javed Kim Mahendra Manager M…" at bounding box center [422, 66] width 218 height 14
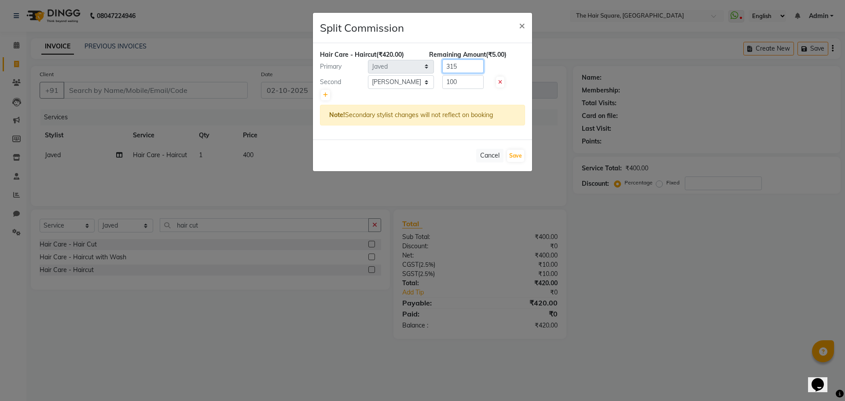
type input "315"
drag, startPoint x: 458, startPoint y: 78, endPoint x: 371, endPoint y: 46, distance: 93.2
click at [372, 53] on div "Hair Care - Haircut (₹420.00) Remaining Amount (₹5.00) Primary Select Amit Arad…" at bounding box center [422, 91] width 219 height 96
type input "105"
click at [517, 155] on button "Save" at bounding box center [515, 156] width 17 height 12
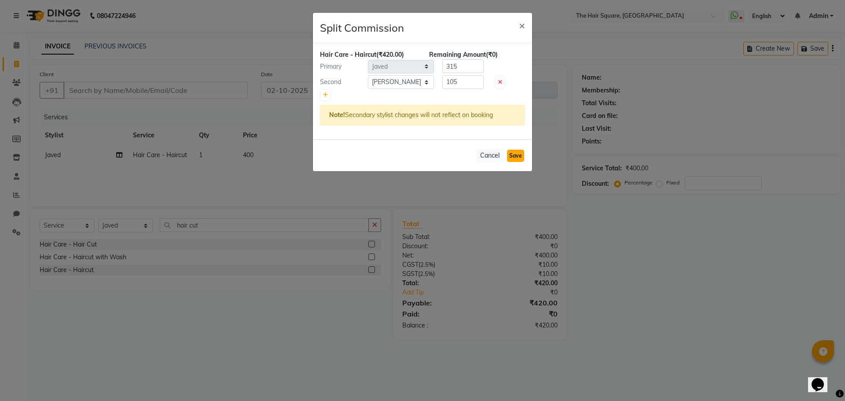
select select "Select"
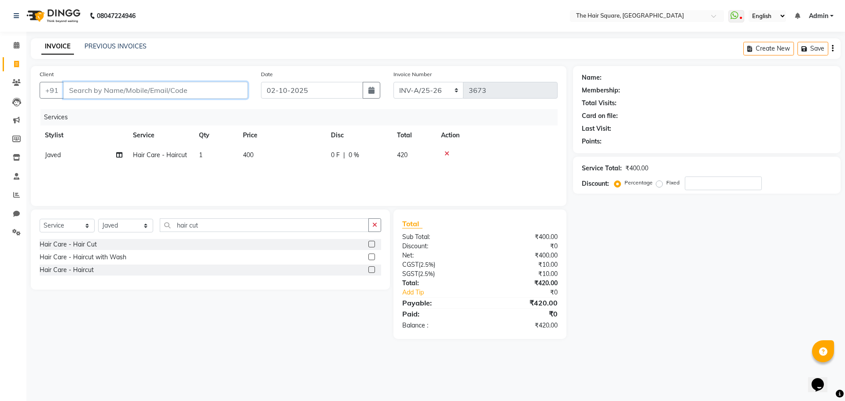
click at [156, 90] on input "Client" at bounding box center [155, 90] width 184 height 17
type input "d"
type input "0"
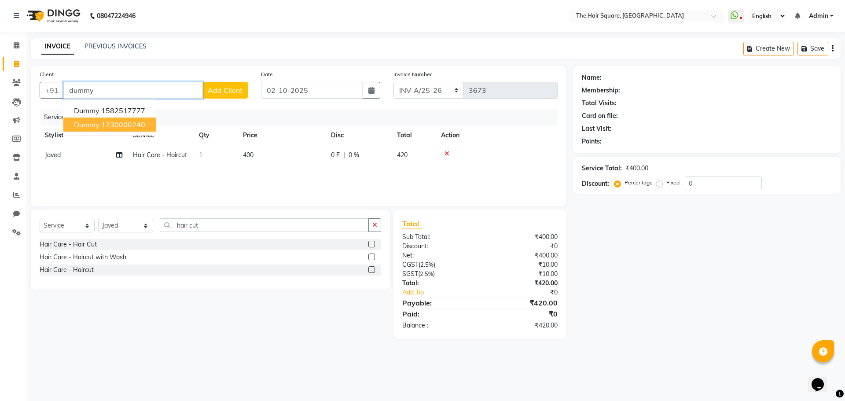
click at [129, 129] on button "dummy 1230000240" at bounding box center [109, 124] width 92 height 14
type input "1230000240"
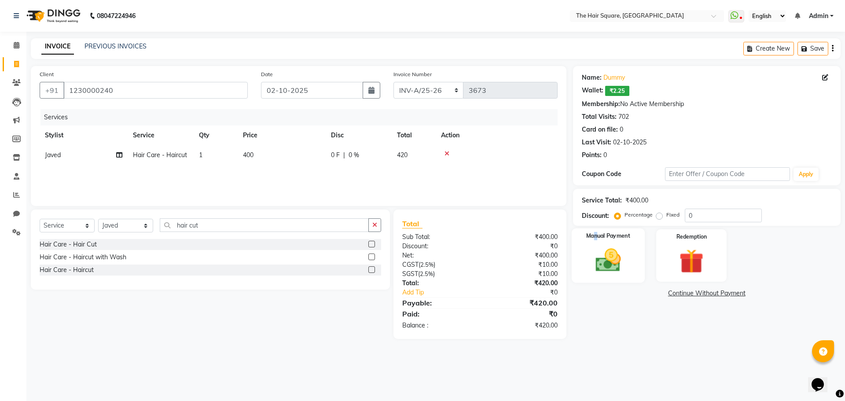
drag, startPoint x: 596, startPoint y: 230, endPoint x: 613, endPoint y: 242, distance: 21.0
click at [597, 230] on div "Manual Payment" at bounding box center [607, 255] width 73 height 54
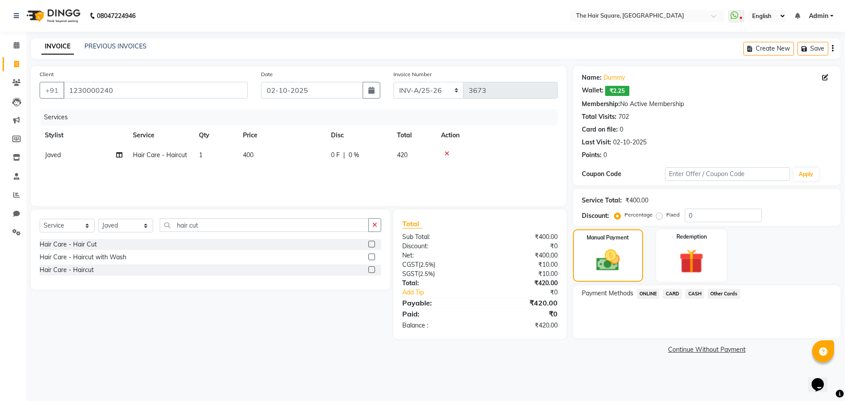
click at [645, 292] on span "ONLINE" at bounding box center [648, 294] width 23 height 10
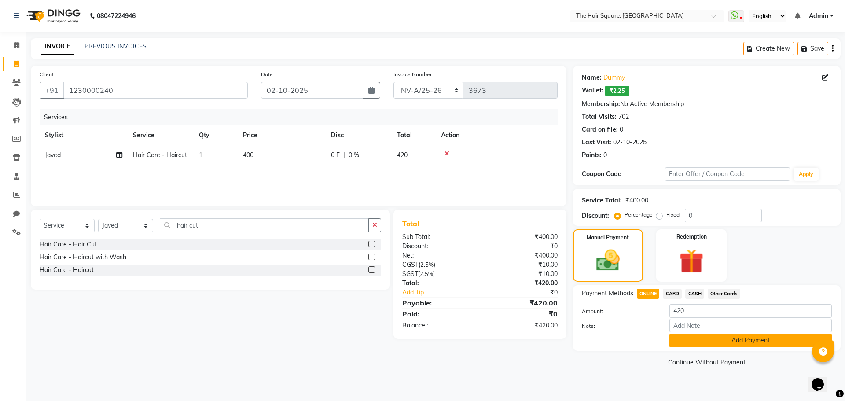
click at [696, 337] on button "Add Payment" at bounding box center [750, 340] width 162 height 14
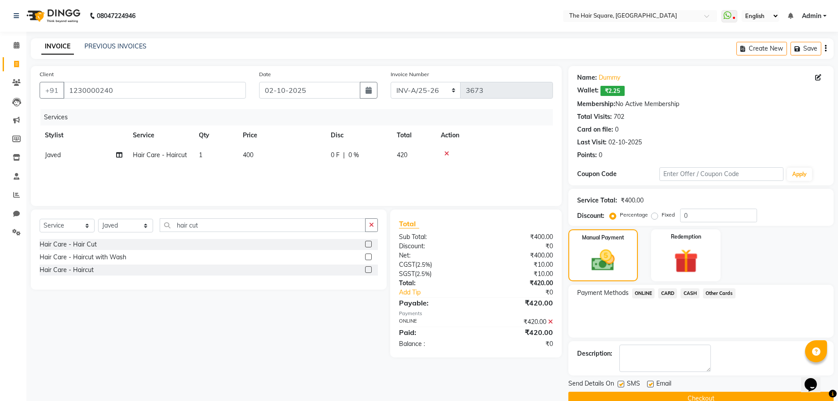
click at [640, 397] on button "Checkout" at bounding box center [700, 398] width 265 height 14
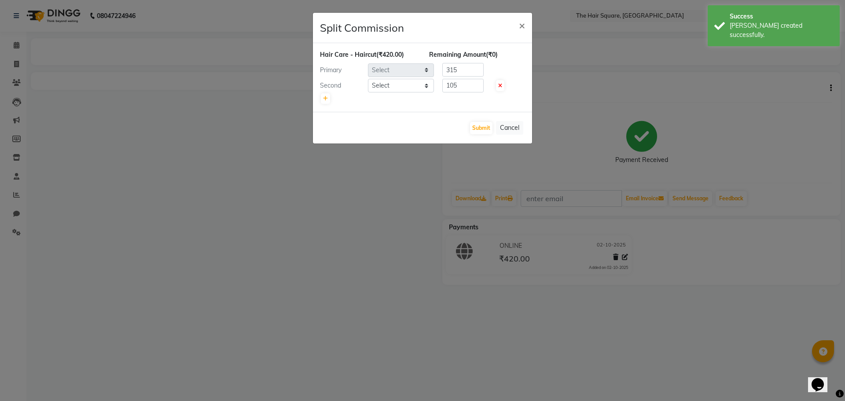
select select "39369"
select select "61790"
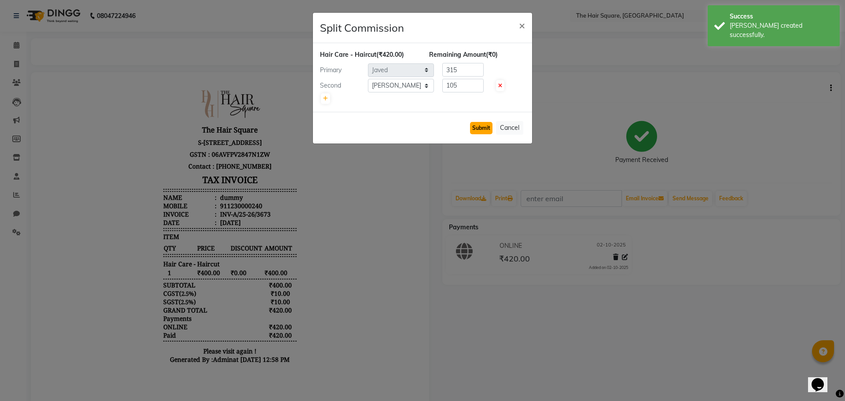
click at [477, 131] on button "Submit" at bounding box center [481, 128] width 22 height 12
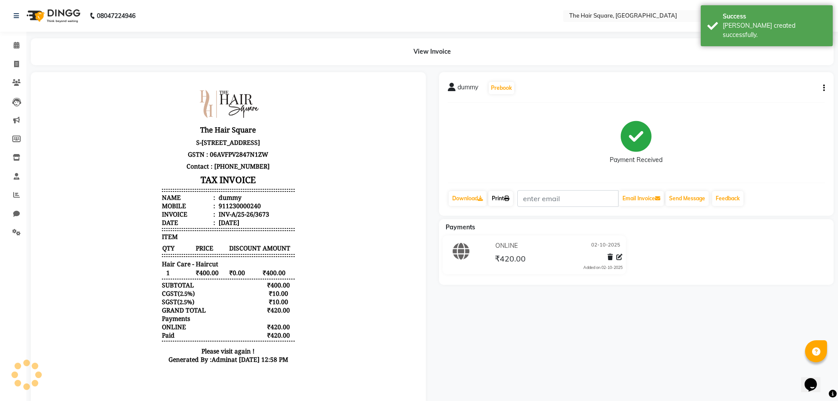
click at [502, 201] on link "Print" at bounding box center [500, 198] width 25 height 15
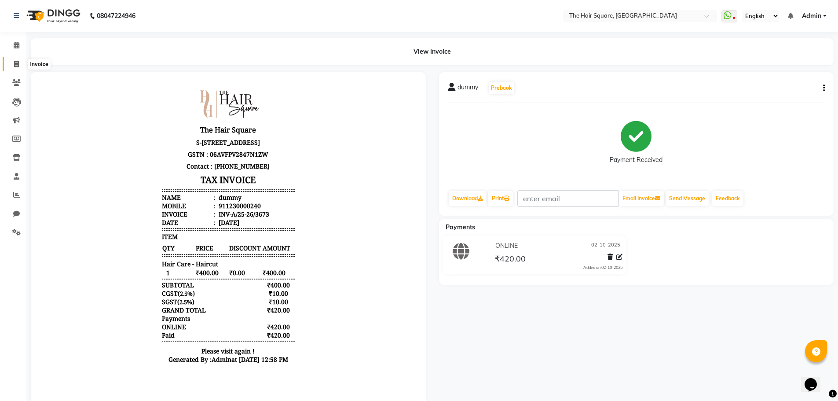
click at [22, 61] on span at bounding box center [16, 64] width 15 height 10
select select "service"
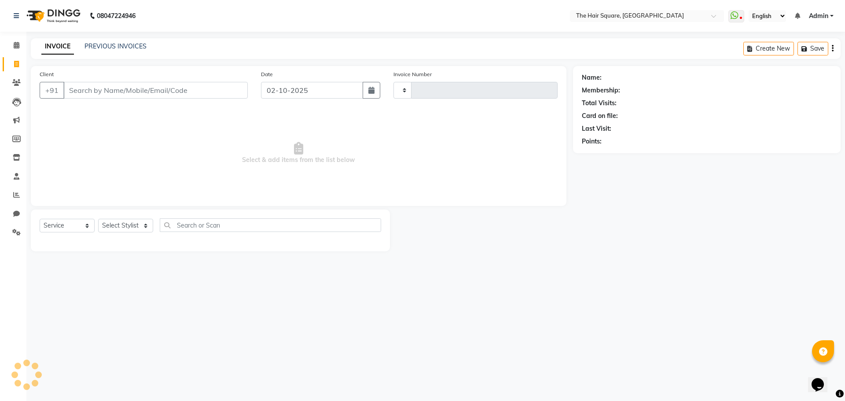
type input "3674"
select select "5768"
drag, startPoint x: 161, startPoint y: 89, endPoint x: 174, endPoint y: 82, distance: 14.4
click at [161, 89] on input "Client" at bounding box center [155, 90] width 184 height 17
drag, startPoint x: 70, startPoint y: 91, endPoint x: 366, endPoint y: 80, distance: 296.7
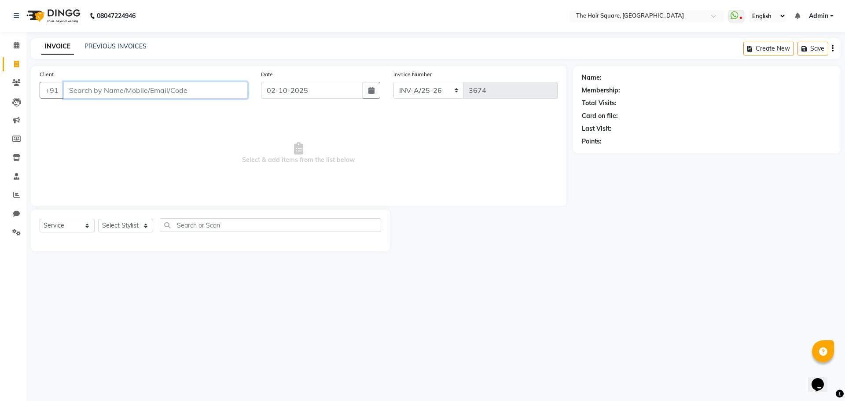
click at [73, 91] on input "Client" at bounding box center [155, 90] width 184 height 17
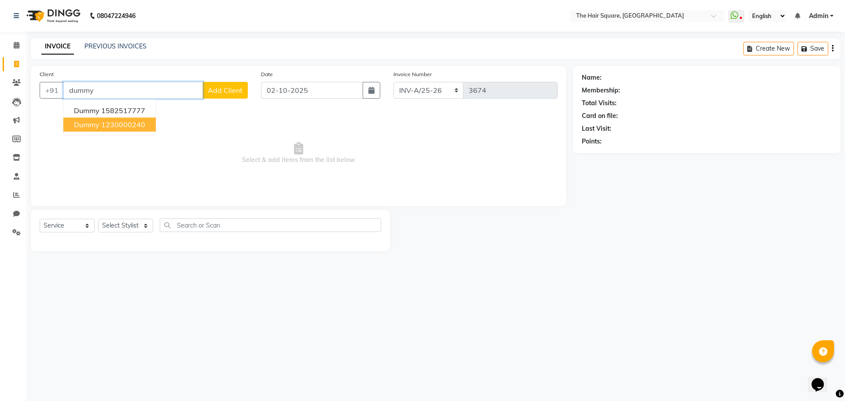
click at [121, 125] on ngb-highlight "1230000240" at bounding box center [123, 124] width 44 height 9
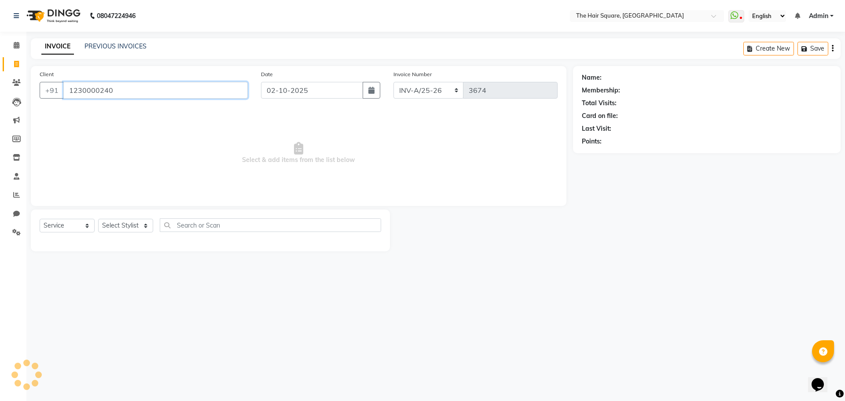
type input "1230000240"
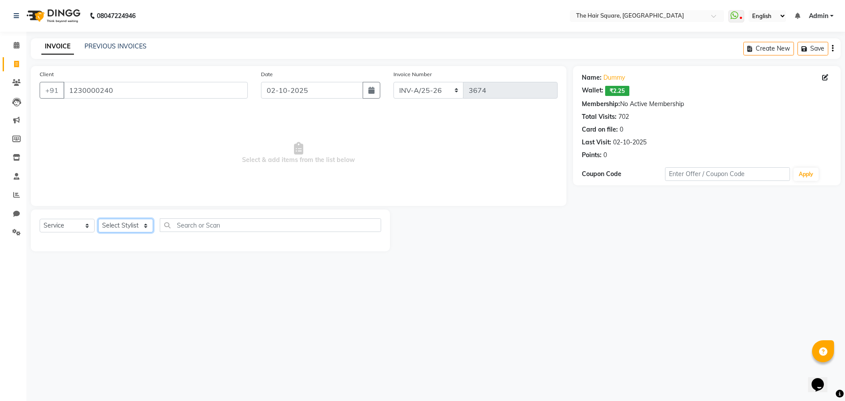
click at [108, 224] on select "Select Stylist Amit Aradhana Bittu Dev Imran Inder Javed Kim Mahendra Manager M…" at bounding box center [125, 226] width 55 height 14
select select "39358"
click at [98, 219] on select "Select Stylist Amit Aradhana Bittu Dev Imran Inder Javed Kim Mahendra Manager M…" at bounding box center [125, 226] width 55 height 14
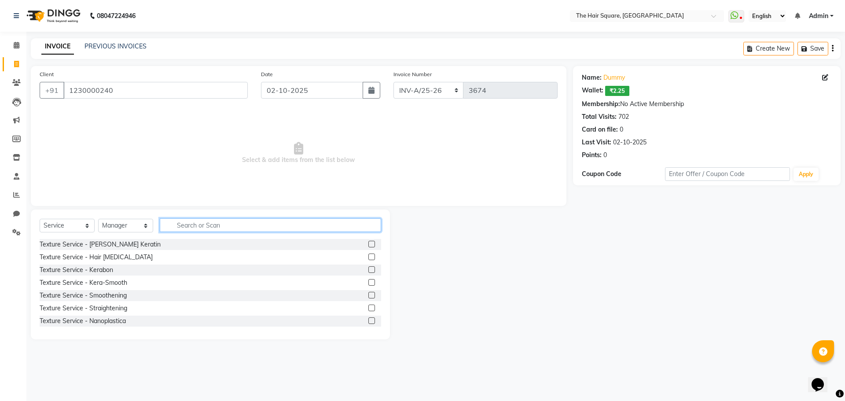
drag, startPoint x: 175, startPoint y: 226, endPoint x: 197, endPoint y: 227, distance: 22.5
click at [176, 226] on input "text" at bounding box center [270, 225] width 221 height 14
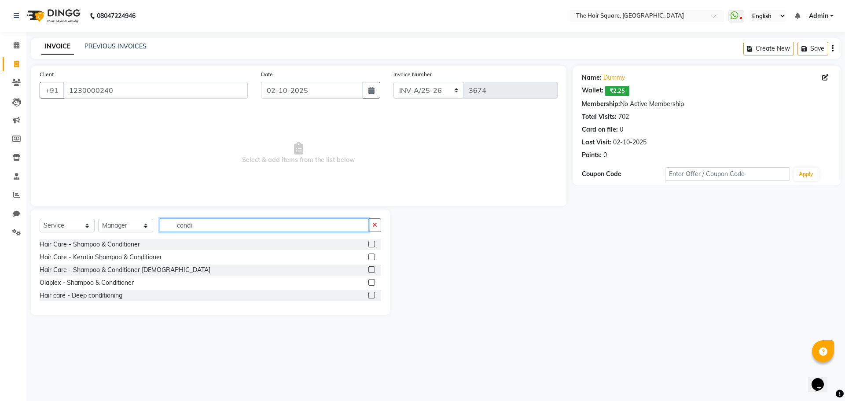
drag, startPoint x: 216, startPoint y: 227, endPoint x: 0, endPoint y: 198, distance: 218.0
click at [0, 198] on app-home "08047224946 Select Location × The Hair Square, Ambience Island WhatsApp Status …" at bounding box center [422, 164] width 845 height 328
type input "head"
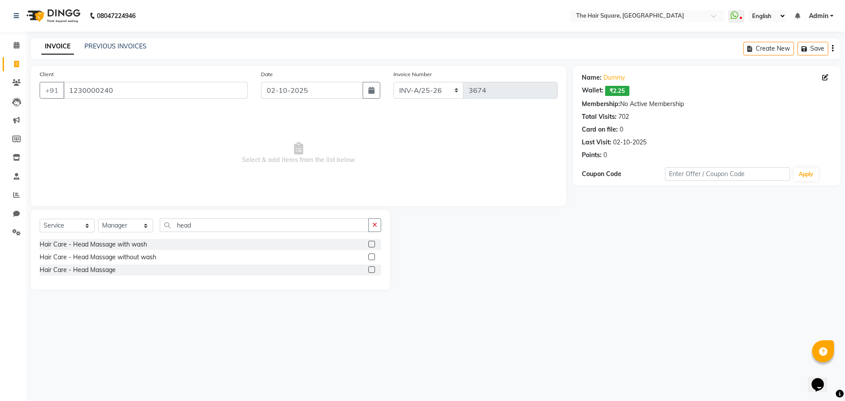
click at [367, 242] on div "Hair Care - Head Massage with wash" at bounding box center [210, 244] width 341 height 11
click at [370, 242] on label at bounding box center [371, 244] width 7 height 7
click at [370, 242] on input "checkbox" at bounding box center [371, 244] width 6 height 6
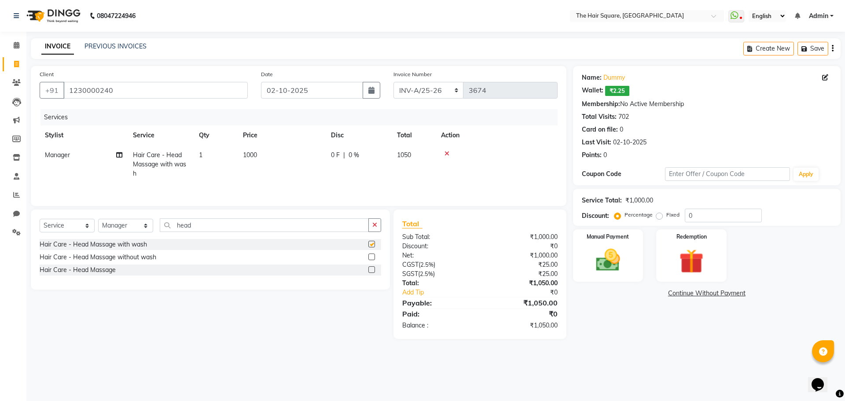
checkbox input "false"
drag, startPoint x: 253, startPoint y: 154, endPoint x: 282, endPoint y: 158, distance: 29.2
click at [253, 154] on span "1000" at bounding box center [250, 155] width 14 height 8
select select "39358"
drag, startPoint x: 319, startPoint y: 156, endPoint x: 52, endPoint y: 124, distance: 269.3
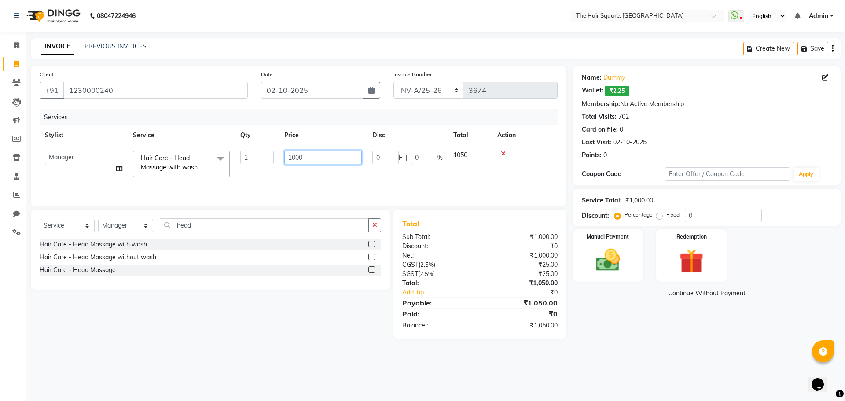
click at [55, 125] on table "Stylist Service Qty Price Disc Total Action Amit Aradhana Bittu Dev Imran Inder…" at bounding box center [299, 153] width 518 height 57
type input "700"
click at [322, 176] on div "Services Stylist Service Qty Price Disc Total Action Amit Aradhana Bittu Dev Im…" at bounding box center [299, 153] width 518 height 88
drag, startPoint x: 226, startPoint y: 235, endPoint x: 216, endPoint y: 232, distance: 10.7
click at [217, 233] on div "Select Service Product Membership Package Voucher Prepaid Gift Card Select Styl…" at bounding box center [210, 228] width 341 height 21
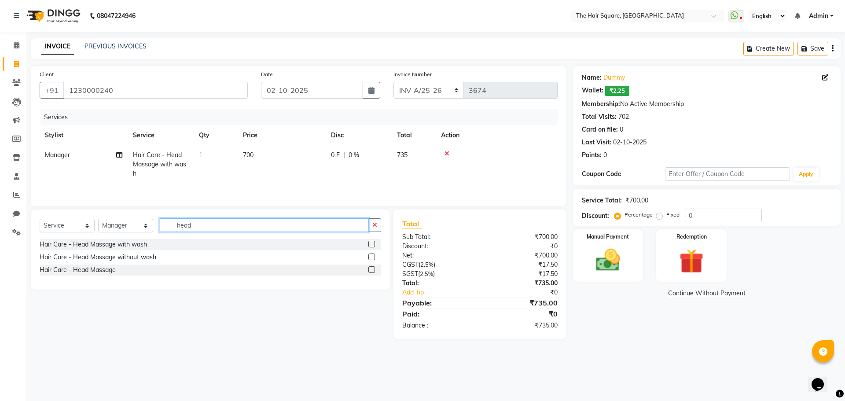
drag, startPoint x: 216, startPoint y: 229, endPoint x: 150, endPoint y: 170, distance: 87.9
click at [105, 212] on div "Select Service Product Membership Package Voucher Prepaid Gift Card Select Styl…" at bounding box center [210, 249] width 359 height 80
type input "ste"
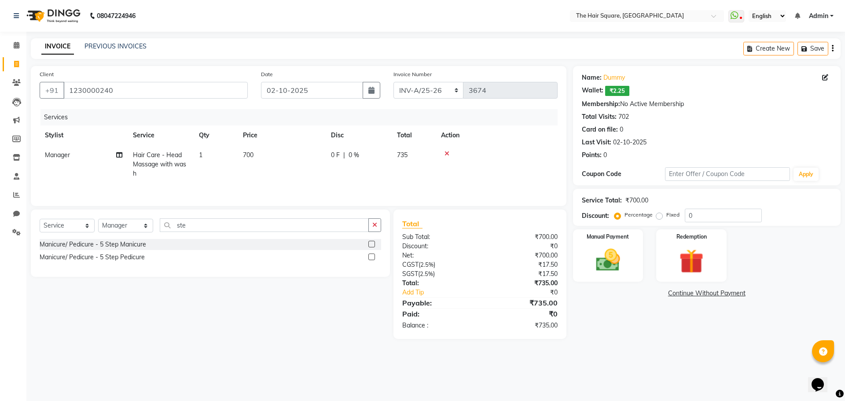
click at [369, 252] on div at bounding box center [374, 257] width 13 height 11
click at [370, 257] on label at bounding box center [371, 256] width 7 height 7
click at [370, 257] on input "checkbox" at bounding box center [371, 257] width 6 height 6
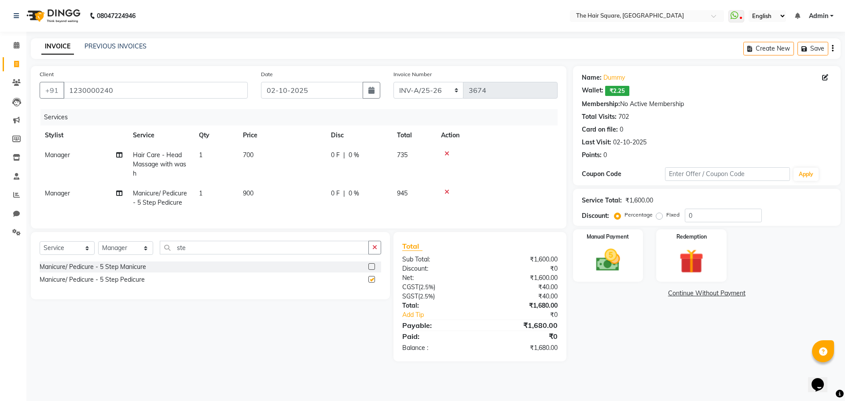
checkbox input "false"
click at [615, 244] on div "Manual Payment" at bounding box center [607, 255] width 73 height 54
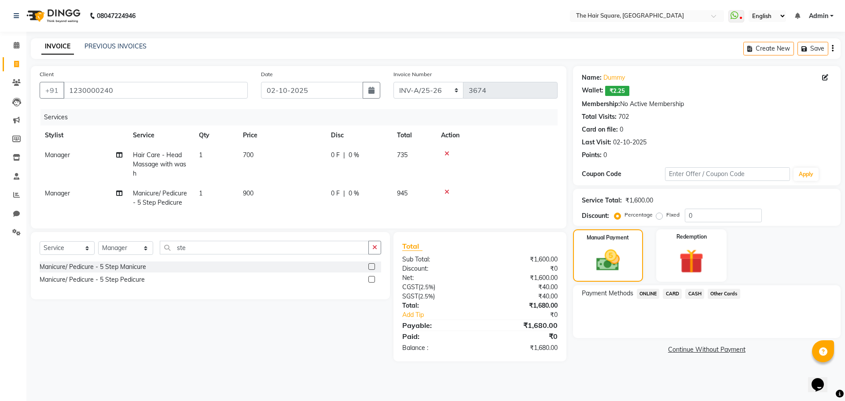
click at [649, 293] on span "ONLINE" at bounding box center [648, 294] width 23 height 10
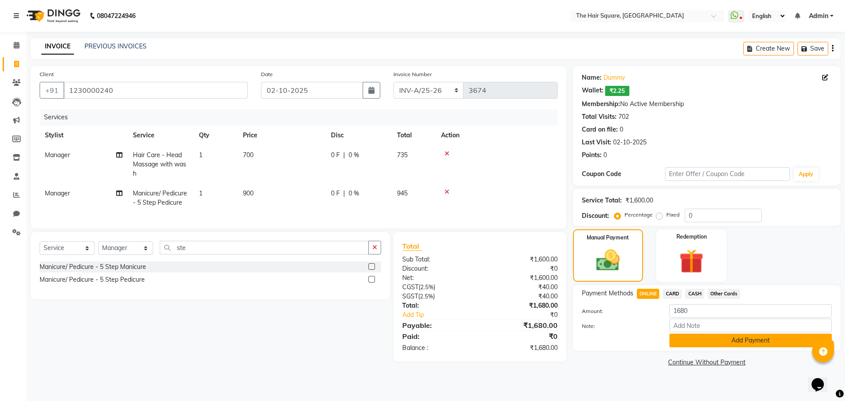
click at [689, 343] on button "Add Payment" at bounding box center [750, 340] width 162 height 14
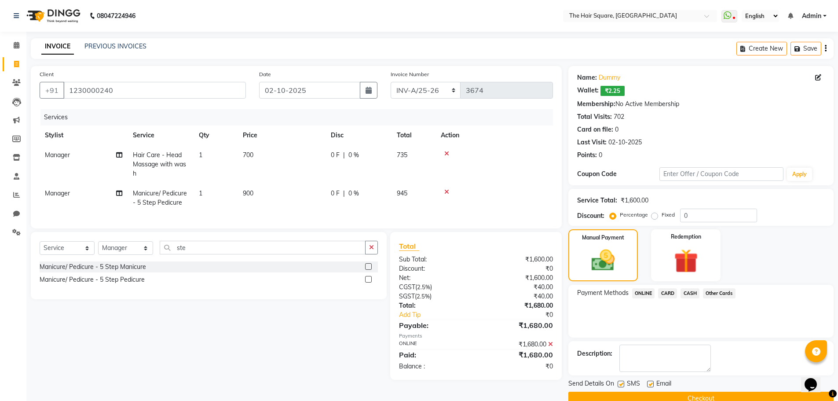
click at [702, 391] on button "Checkout" at bounding box center [700, 398] width 265 height 14
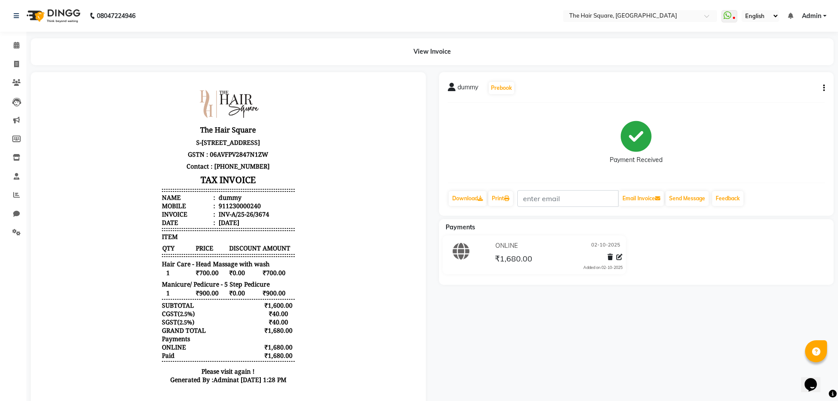
scroll to position [44, 0]
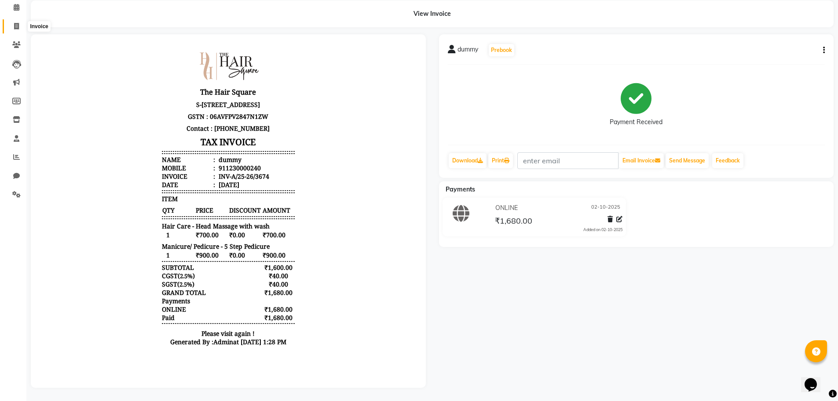
click at [16, 23] on icon at bounding box center [16, 26] width 5 height 7
select select "service"
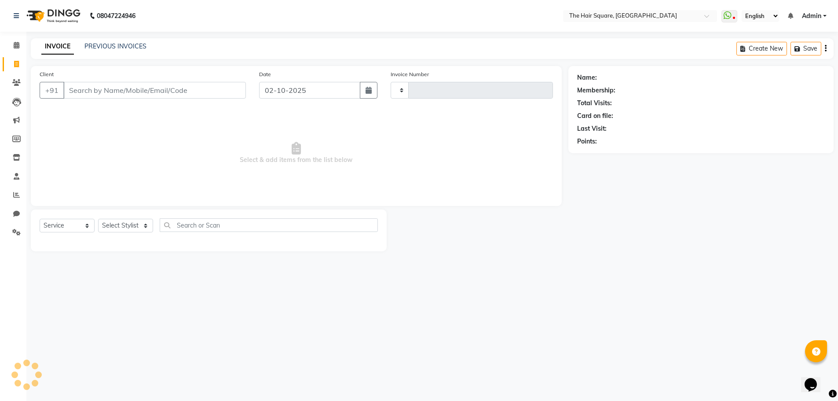
type input "3675"
select select "5768"
click at [127, 223] on select "Select Stylist Amit Aradhana Bittu Dev Imran Inder Javed Kim Mahendra Manager M…" at bounding box center [125, 226] width 55 height 14
select select "61790"
click at [98, 219] on select "Select Stylist Amit Aradhana Bittu Dev Imran Inder Javed Kim Mahendra Manager M…" at bounding box center [125, 226] width 55 height 14
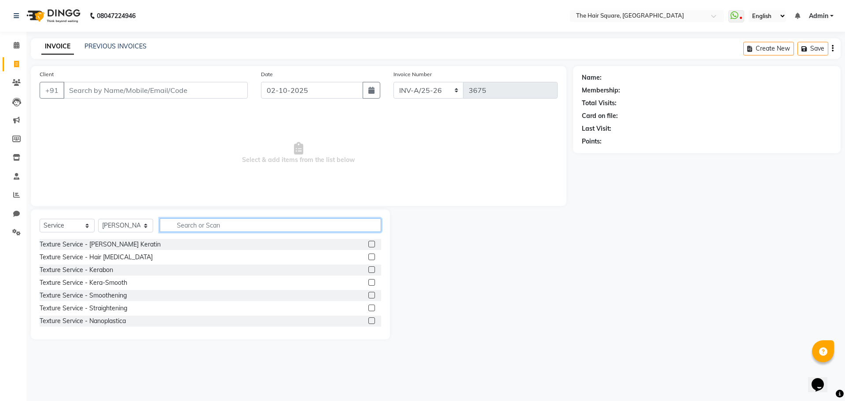
drag, startPoint x: 208, startPoint y: 225, endPoint x: 490, endPoint y: 253, distance: 283.4
click at [209, 225] on input "text" at bounding box center [270, 225] width 221 height 14
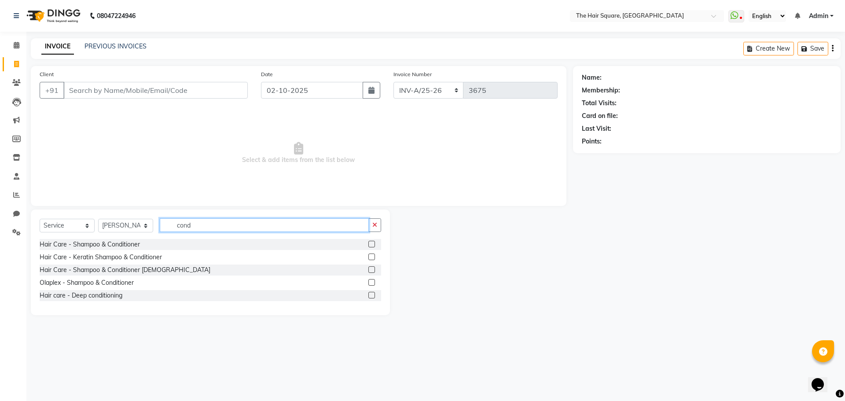
type input "cond"
click at [370, 241] on label at bounding box center [371, 244] width 7 height 7
click at [370, 241] on input "checkbox" at bounding box center [371, 244] width 6 height 6
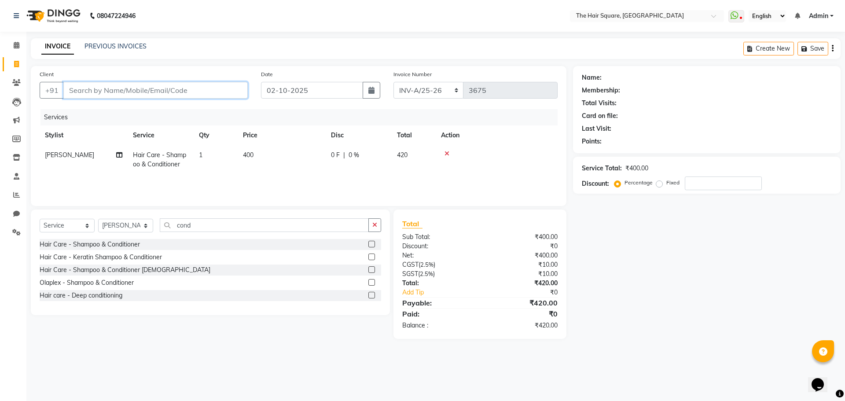
checkbox input "false"
click at [183, 90] on input "Client" at bounding box center [155, 90] width 184 height 17
type input "d"
type input "0"
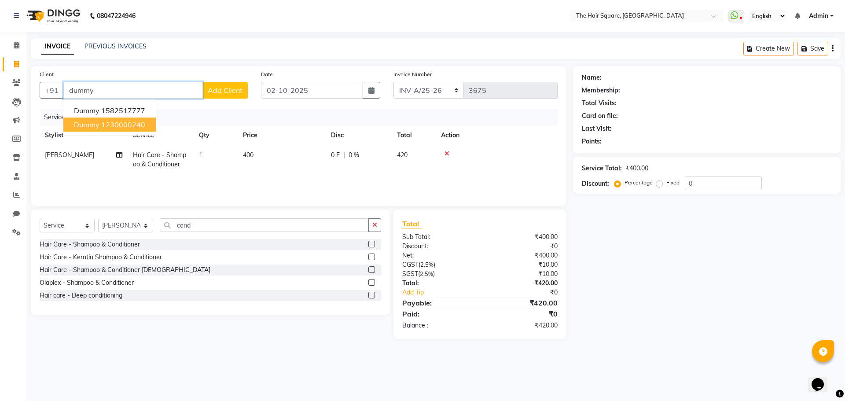
click at [114, 121] on ngb-highlight "1230000240" at bounding box center [123, 124] width 44 height 9
type input "1230000240"
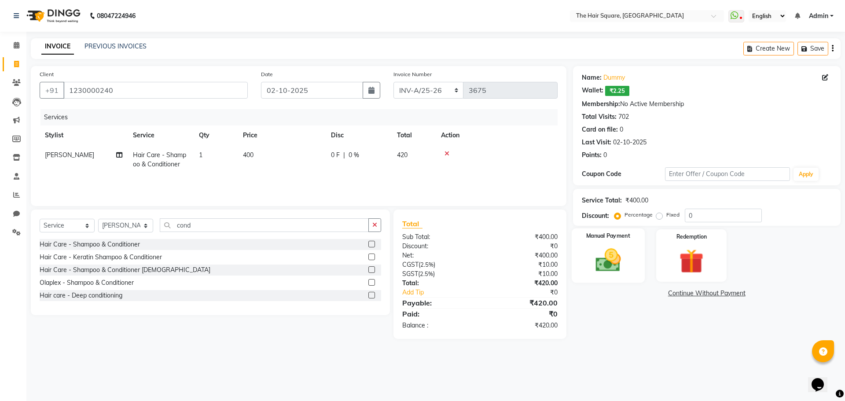
click at [604, 247] on img at bounding box center [607, 259] width 41 height 29
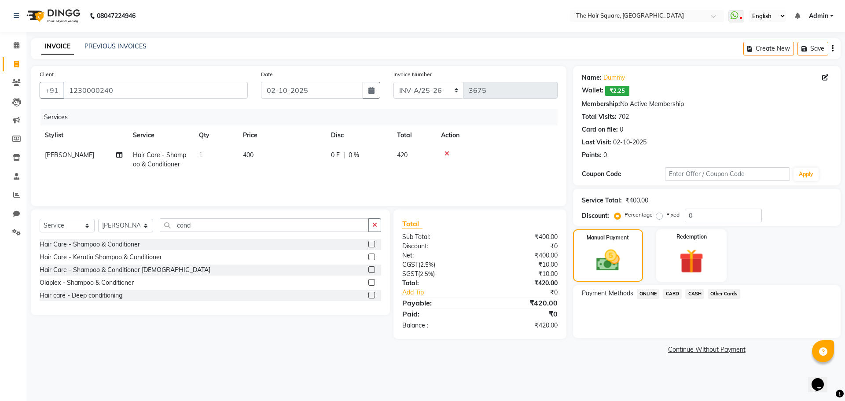
click at [654, 294] on span "ONLINE" at bounding box center [648, 294] width 23 height 10
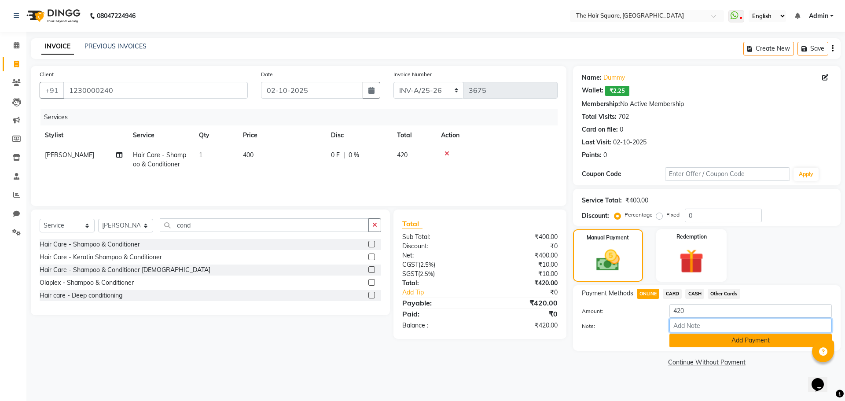
click at [681, 335] on div "Amount: 420 Note: Add Payment" at bounding box center [707, 325] width 250 height 43
click at [682, 340] on button "Add Payment" at bounding box center [750, 340] width 162 height 14
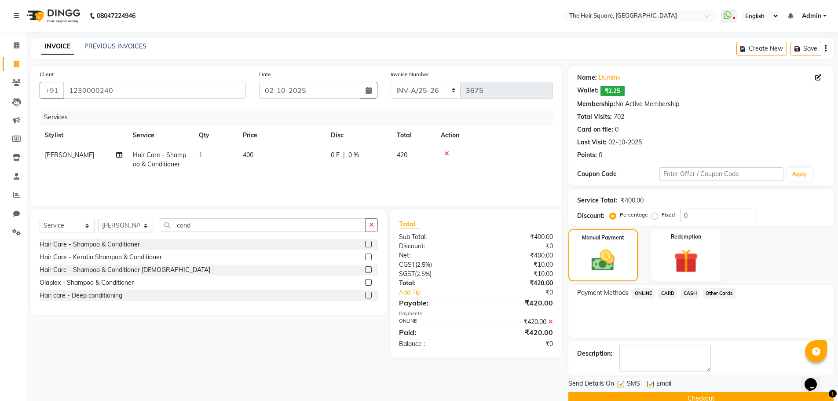
click at [715, 398] on button "Checkout" at bounding box center [700, 398] width 265 height 14
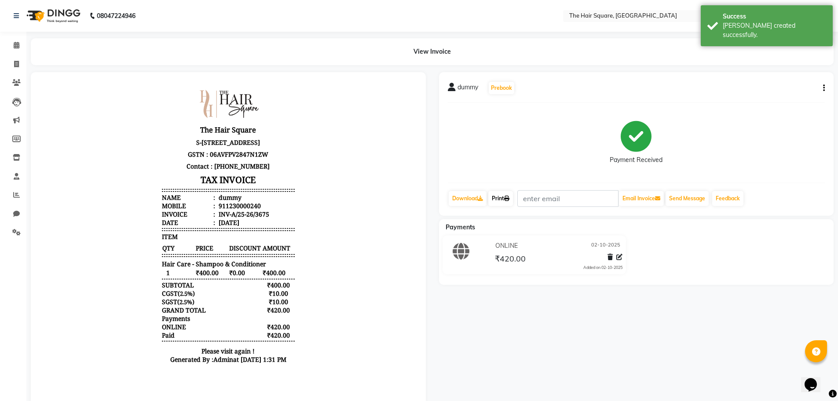
click at [504, 196] on link "Print" at bounding box center [500, 198] width 25 height 15
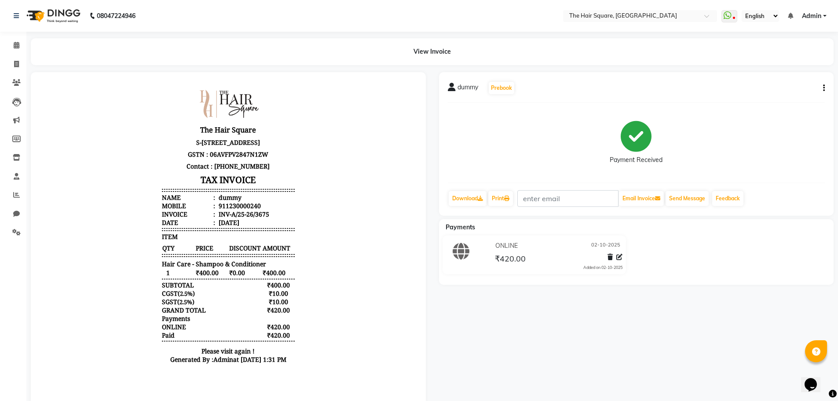
drag, startPoint x: 427, startPoint y: 57, endPoint x: 21, endPoint y: 72, distance: 406.3
click at [21, 72] on li "Invoice" at bounding box center [13, 64] width 26 height 19
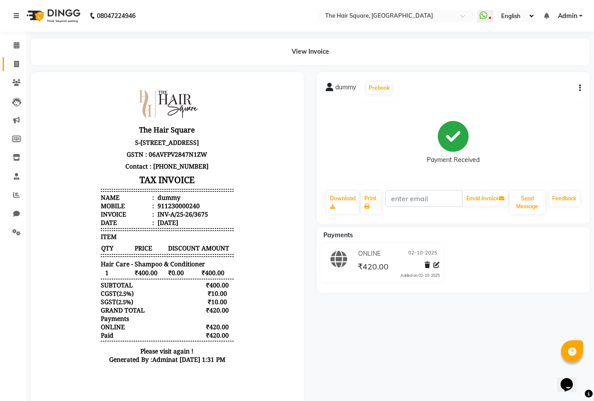
click at [17, 63] on icon at bounding box center [16, 64] width 5 height 7
select select "service"
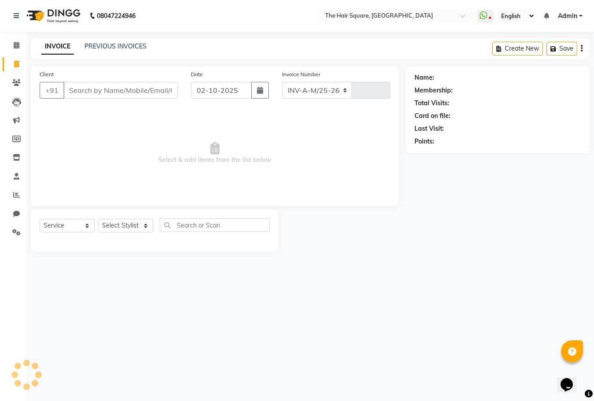
select select "5768"
type input "3676"
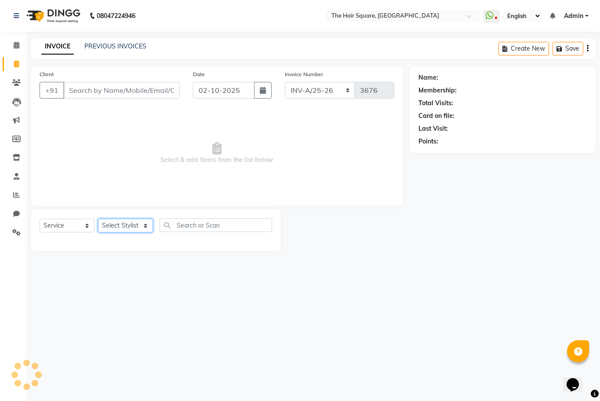
click at [131, 226] on select "Select Stylist" at bounding box center [125, 226] width 55 height 14
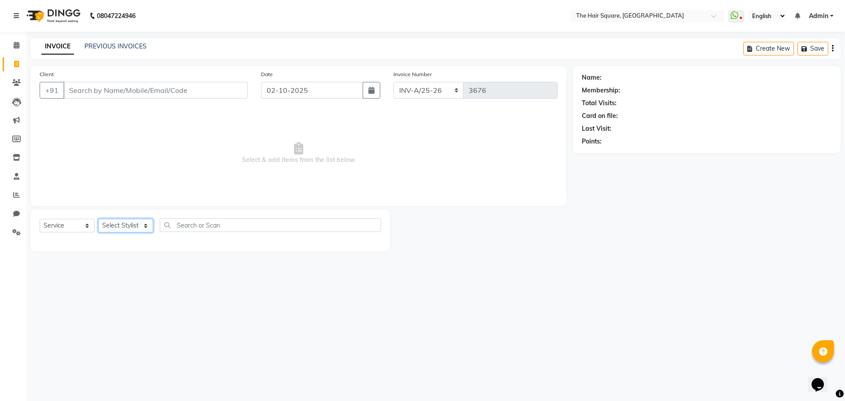
click at [109, 227] on select "Select Stylist Amit Aradhana Bittu Dev Imran Inder Javed Kim Mahendra Manager M…" at bounding box center [125, 226] width 55 height 14
click at [272, 351] on div "08047224946 Select Location × The Hair Square, Ambience Island WhatsApp Status …" at bounding box center [422, 200] width 845 height 401
click at [123, 223] on select "Select Stylist Amit Aradhana Bittu Dev Imran Inder Javed Kim Mahendra Manager M…" at bounding box center [125, 226] width 55 height 14
select select "39381"
click at [98, 219] on select "Select Stylist Amit Aradhana Bittu Dev Imran Inder Javed Kim Mahendra Manager M…" at bounding box center [125, 226] width 55 height 14
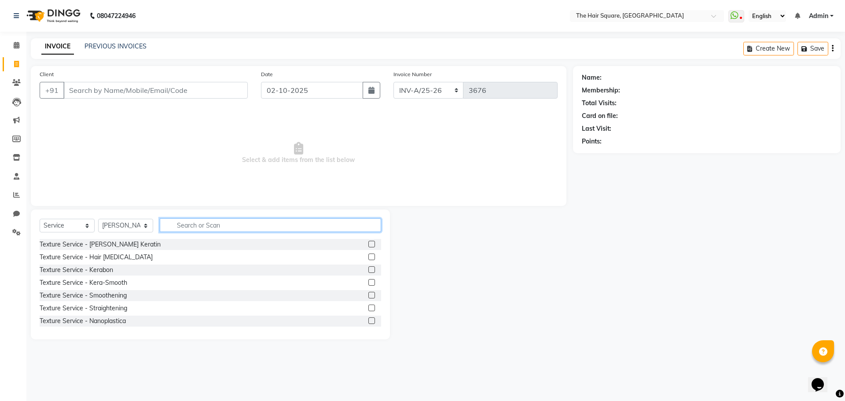
click at [189, 230] on input "text" at bounding box center [270, 225] width 221 height 14
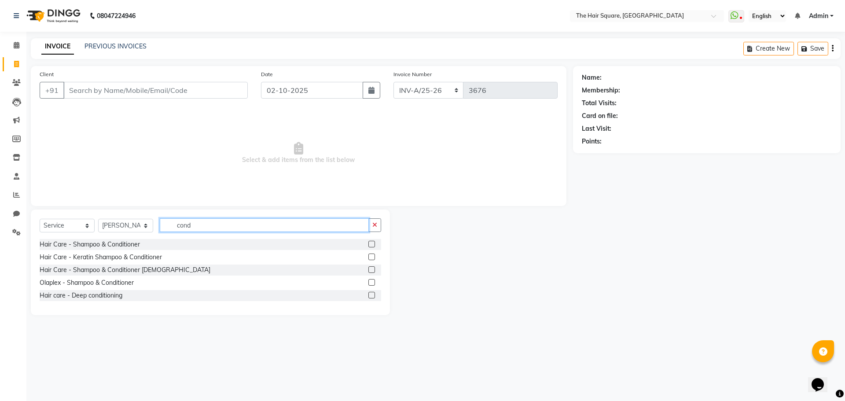
type input "cond"
click at [375, 240] on div at bounding box center [374, 244] width 13 height 11
drag, startPoint x: 373, startPoint y: 244, endPoint x: 160, endPoint y: 208, distance: 215.9
click at [372, 244] on label at bounding box center [371, 244] width 7 height 7
click at [372, 244] on input "checkbox" at bounding box center [371, 244] width 6 height 6
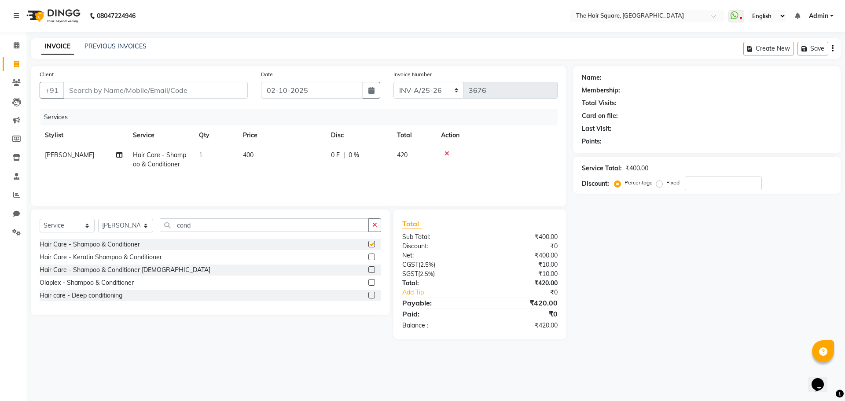
checkbox input "false"
click at [122, 236] on div "Select Service Product Membership Package Voucher Prepaid Gift Card Select Styl…" at bounding box center [210, 228] width 341 height 21
click at [122, 221] on select "Select Stylist Amit Aradhana Bittu Dev Imran Inder Javed Kim Mahendra Manager M…" at bounding box center [125, 226] width 55 height 14
select select "39371"
click at [98, 219] on select "Select Stylist Amit Aradhana Bittu Dev Imran Inder Javed Kim Mahendra Manager M…" at bounding box center [125, 226] width 55 height 14
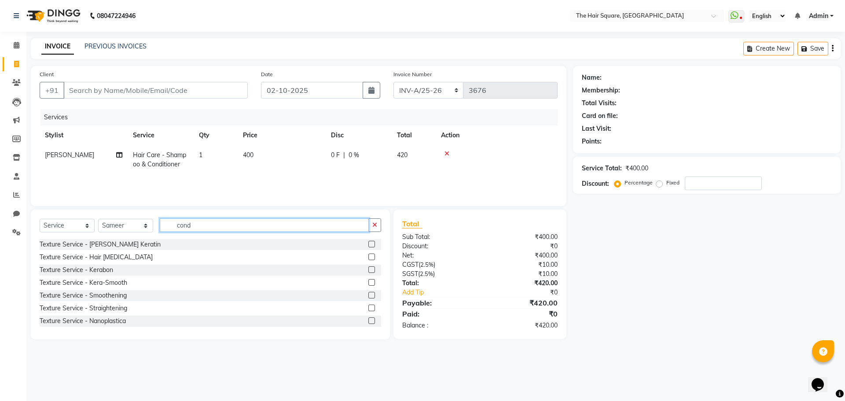
drag, startPoint x: 197, startPoint y: 231, endPoint x: 122, endPoint y: 223, distance: 75.2
click at [122, 223] on div "Select Service Product Membership Package Voucher Prepaid Gift Card Select Styl…" at bounding box center [210, 228] width 341 height 21
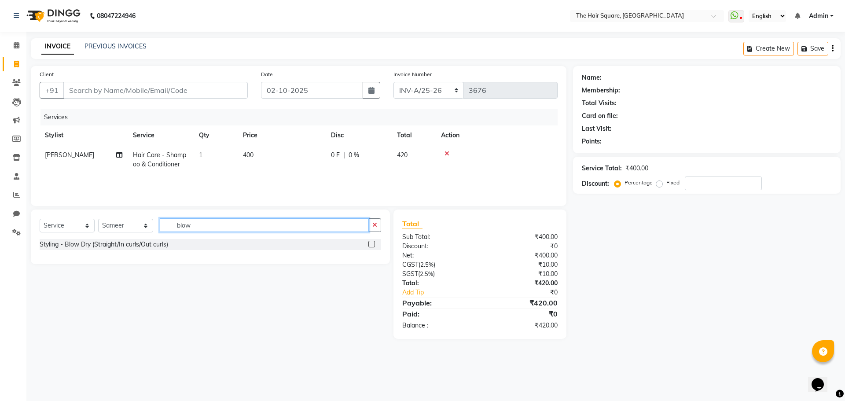
type input "blow"
click at [374, 245] on label at bounding box center [371, 244] width 7 height 7
click at [374, 245] on input "checkbox" at bounding box center [371, 244] width 6 height 6
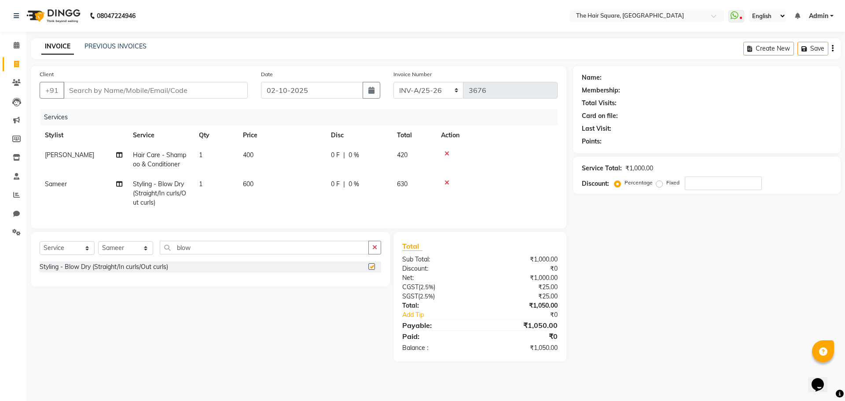
checkbox input "false"
click at [204, 90] on input "Client" at bounding box center [155, 90] width 184 height 17
type input "d"
type input "0"
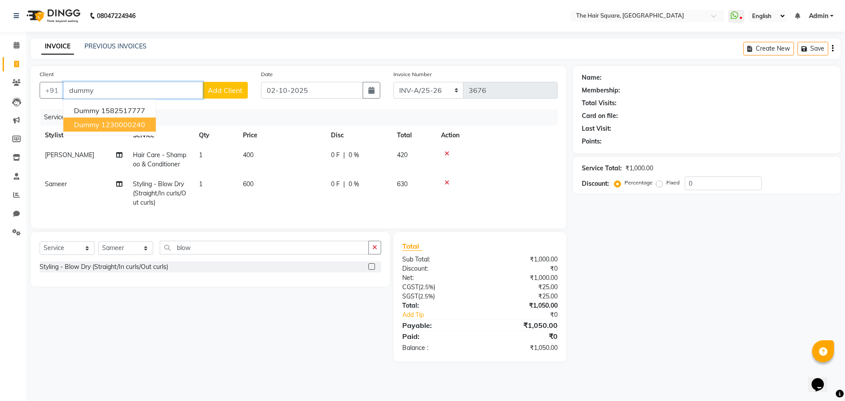
click at [125, 124] on ngb-highlight "1230000240" at bounding box center [123, 124] width 44 height 9
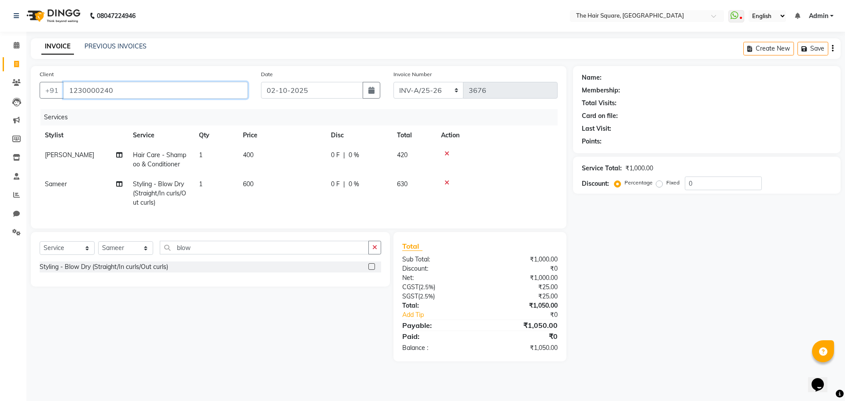
type input "1230000240"
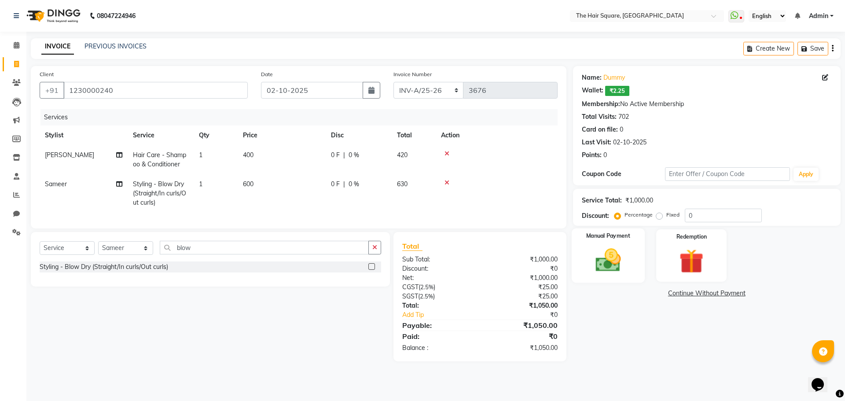
drag, startPoint x: 611, startPoint y: 281, endPoint x: 613, endPoint y: 271, distance: 9.8
click at [611, 281] on div "Manual Payment" at bounding box center [607, 255] width 73 height 54
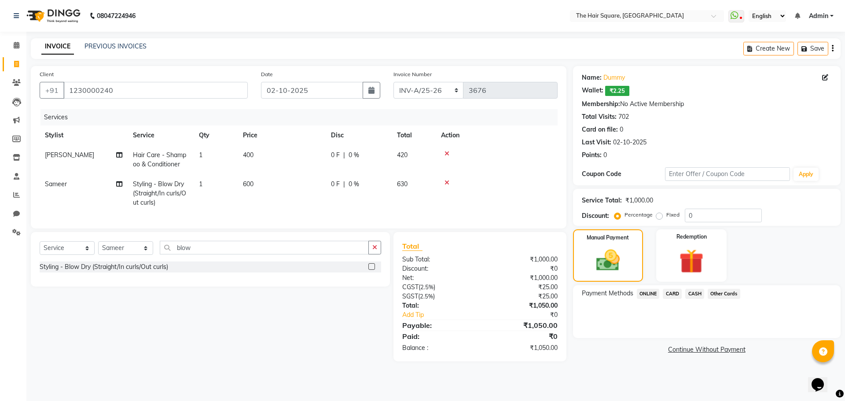
click at [678, 293] on span "CARD" at bounding box center [671, 294] width 19 height 10
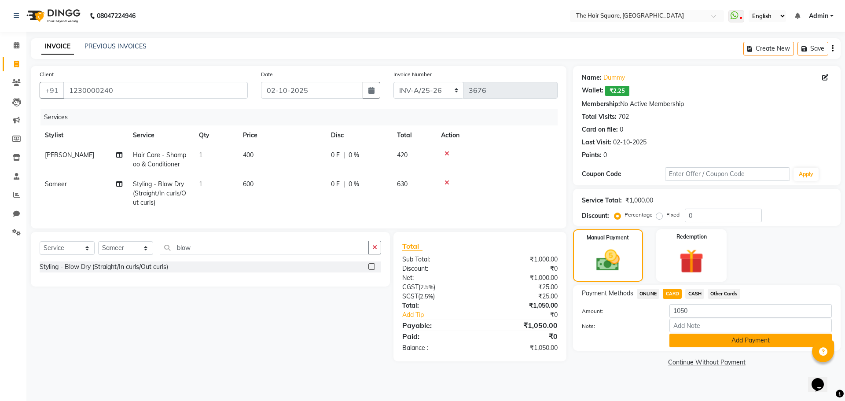
click at [692, 339] on button "Add Payment" at bounding box center [750, 340] width 162 height 14
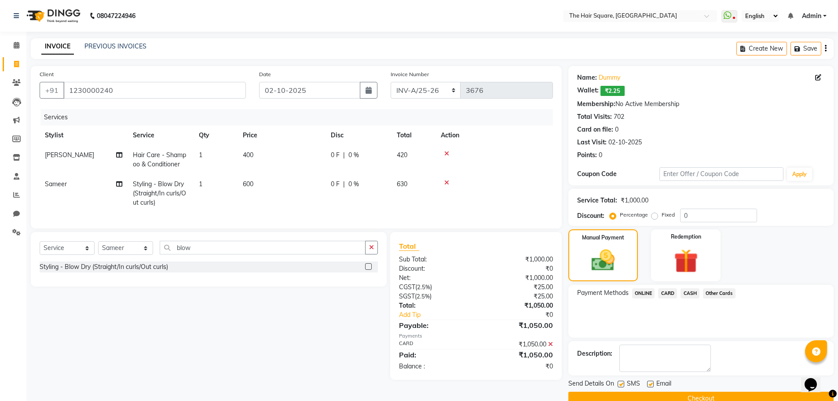
click at [702, 394] on button "Checkout" at bounding box center [700, 398] width 265 height 14
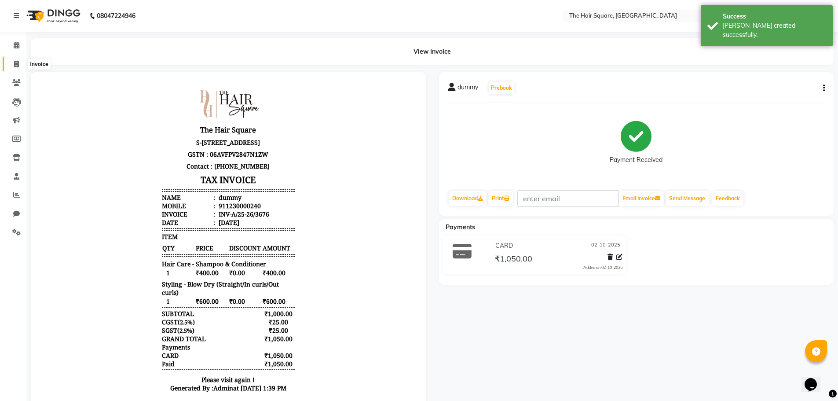
click at [13, 62] on span at bounding box center [16, 64] width 15 height 10
select select "5768"
select select "service"
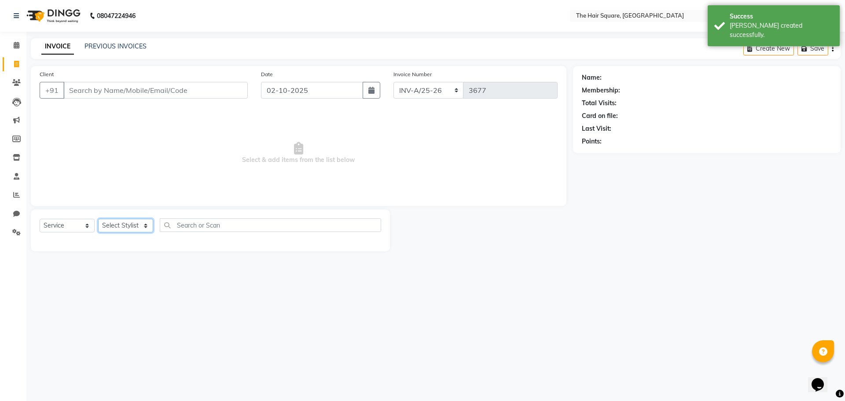
drag, startPoint x: 106, startPoint y: 221, endPoint x: 114, endPoint y: 221, distance: 8.4
click at [106, 221] on select "Select Stylist Amit Aradhana Bittu Dev Imran Inder Javed Kim Mahendra Manager M…" at bounding box center [125, 226] width 55 height 14
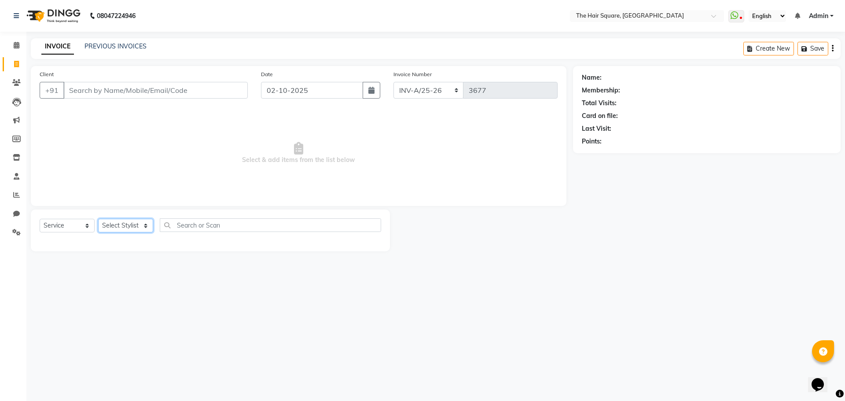
select select "39369"
click at [98, 219] on select "Select Stylist Amit Aradhana Bittu Dev Imran Inder Javed Kim Mahendra Manager M…" at bounding box center [125, 226] width 55 height 14
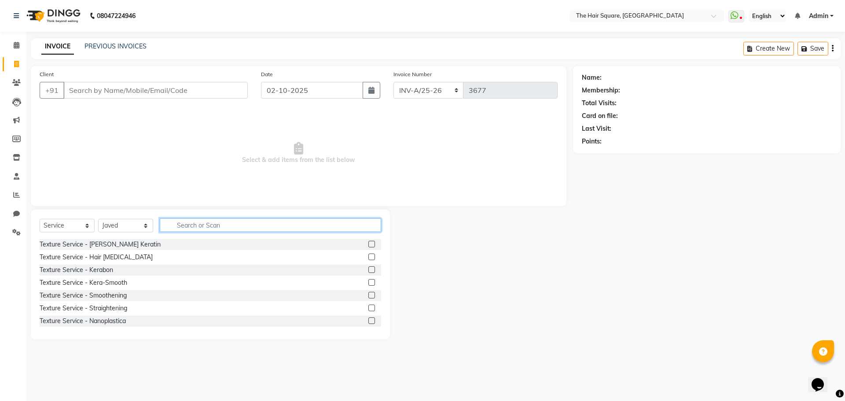
drag, startPoint x: 199, startPoint y: 221, endPoint x: 545, endPoint y: 261, distance: 348.5
click at [209, 221] on input "text" at bounding box center [270, 225] width 221 height 14
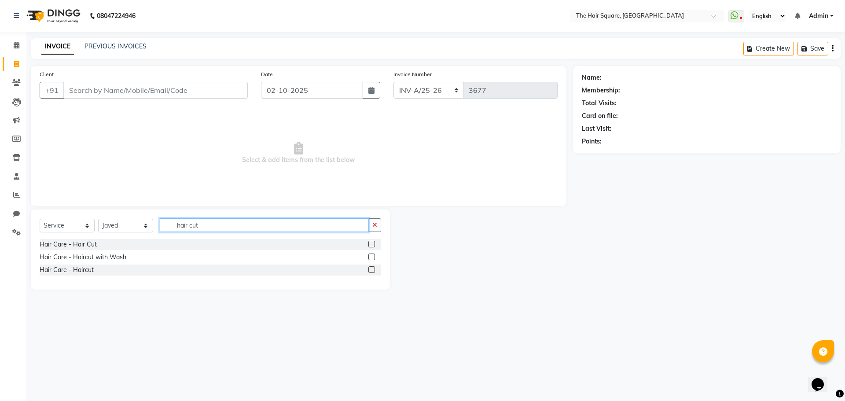
type input "hair cut"
click at [373, 270] on label at bounding box center [371, 269] width 7 height 7
click at [373, 270] on input "checkbox" at bounding box center [371, 270] width 6 height 6
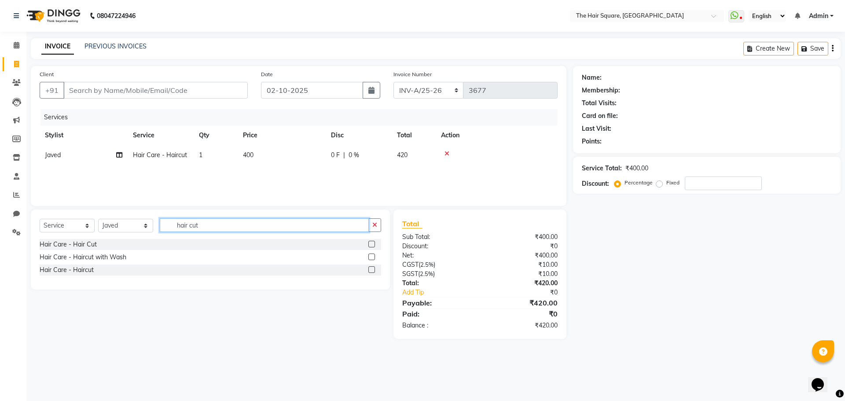
checkbox input "false"
drag, startPoint x: 216, startPoint y: 223, endPoint x: 0, endPoint y: 150, distance: 228.4
click at [0, 150] on app-home "08047224946 Select Location × The Hair Square, Ambience Island WhatsApp Status …" at bounding box center [422, 176] width 845 height 352
type input "shav"
click at [374, 244] on label at bounding box center [371, 244] width 7 height 7
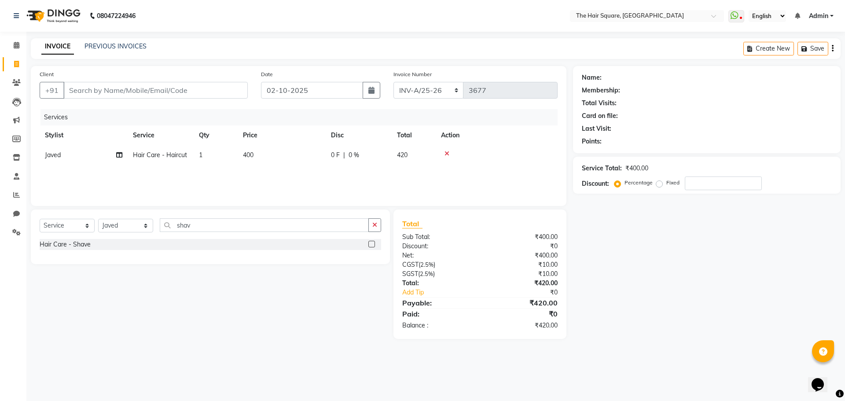
click at [374, 244] on input "checkbox" at bounding box center [371, 244] width 6 height 6
checkbox input "false"
click at [144, 223] on select "Select Stylist Amit Aradhana Bittu Dev Imran Inder Javed Kim Mahendra Manager M…" at bounding box center [125, 226] width 55 height 14
select select "39370"
click at [98, 220] on select "Select Stylist Amit Aradhana Bittu Dev Imran Inder Javed Kim Mahendra Manager M…" at bounding box center [125, 226] width 55 height 14
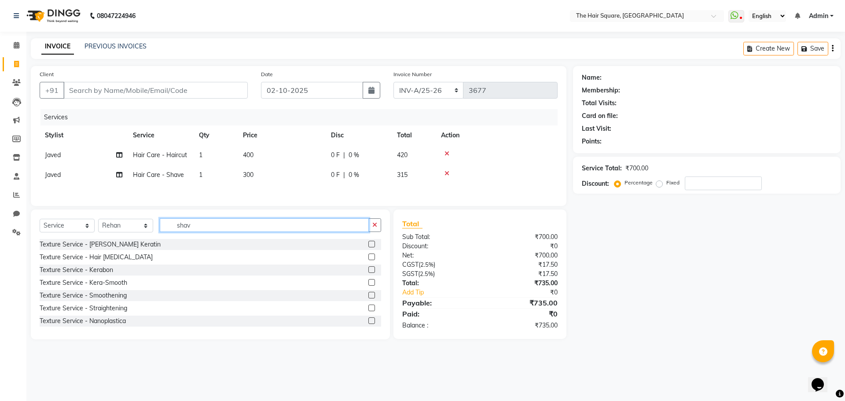
drag, startPoint x: 203, startPoint y: 222, endPoint x: 105, endPoint y: 102, distance: 155.1
click at [0, 190] on app-home "08047224946 Select Location × The Hair Square, Ambience Island WhatsApp Status …" at bounding box center [422, 176] width 845 height 352
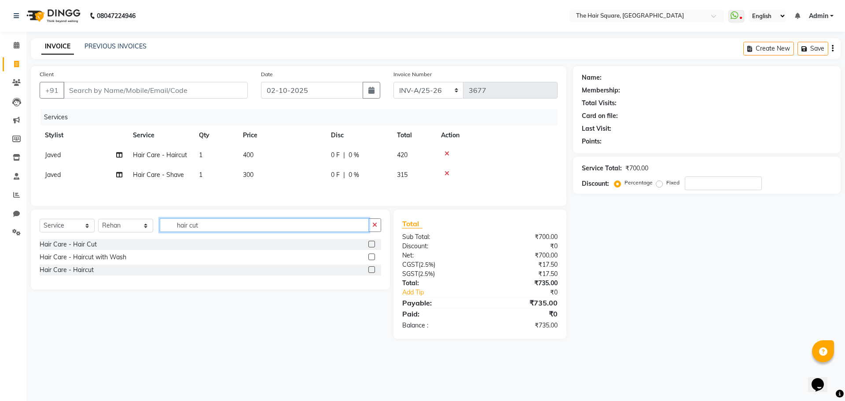
type input "hair cut"
click at [373, 269] on label at bounding box center [371, 269] width 7 height 7
click at [373, 269] on input "checkbox" at bounding box center [371, 270] width 6 height 6
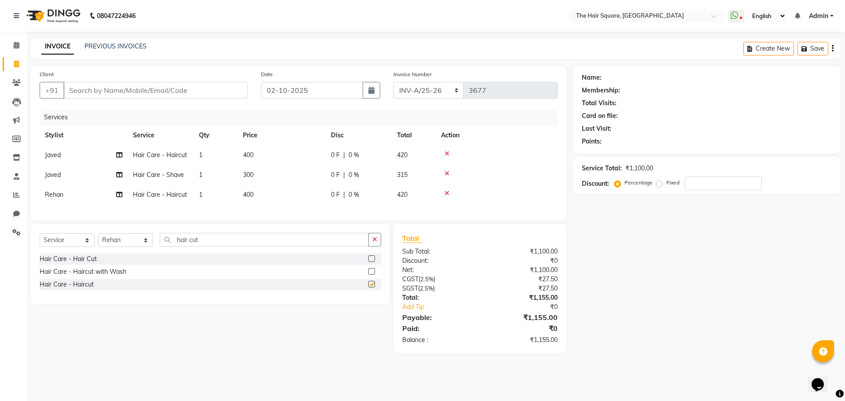
checkbox input "false"
click at [185, 83] on input "Client" at bounding box center [155, 90] width 184 height 17
type input "d"
type input "0"
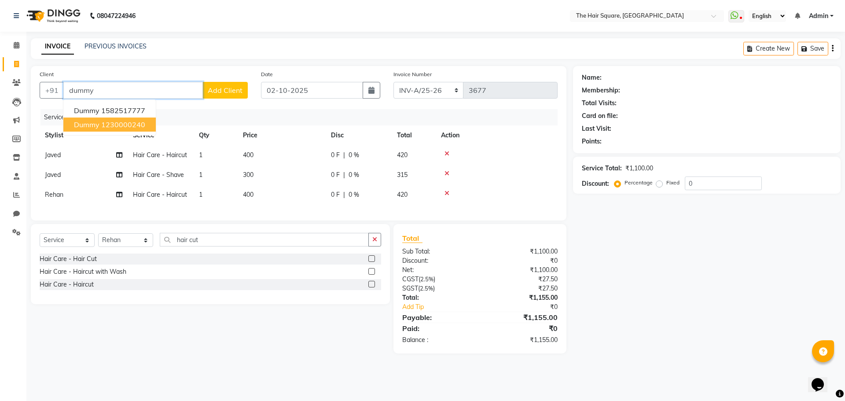
click at [150, 126] on button "dummy 1230000240" at bounding box center [109, 124] width 92 height 14
type input "1230000240"
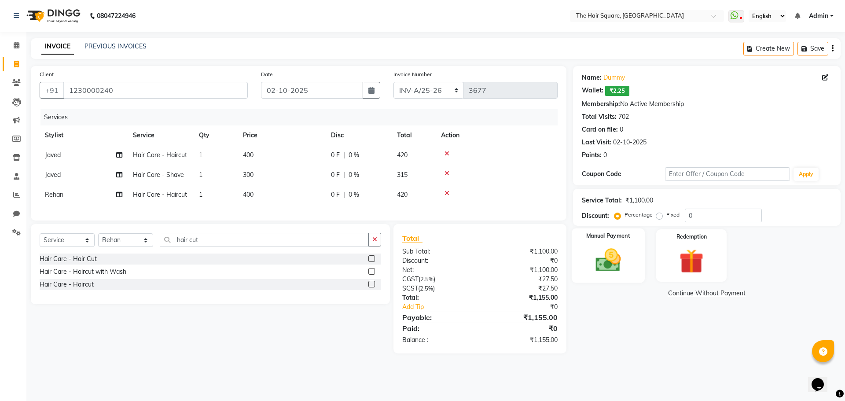
click at [630, 246] on div "Manual Payment" at bounding box center [607, 255] width 73 height 54
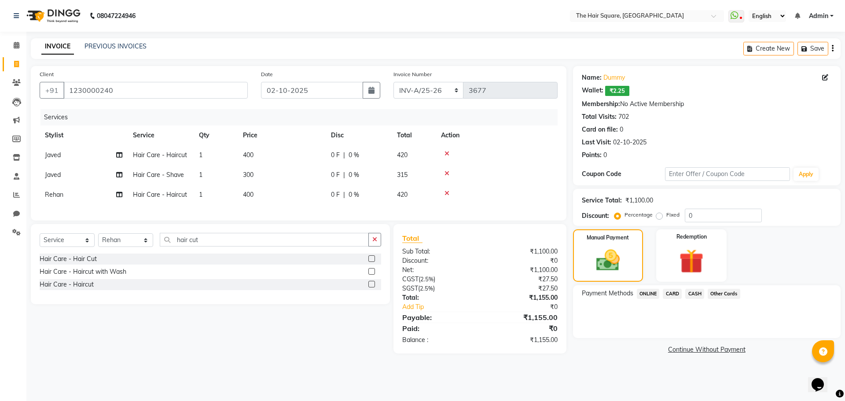
click at [684, 295] on div "CASH" at bounding box center [692, 295] width 22 height 12
click at [674, 295] on span "CARD" at bounding box center [671, 294] width 19 height 10
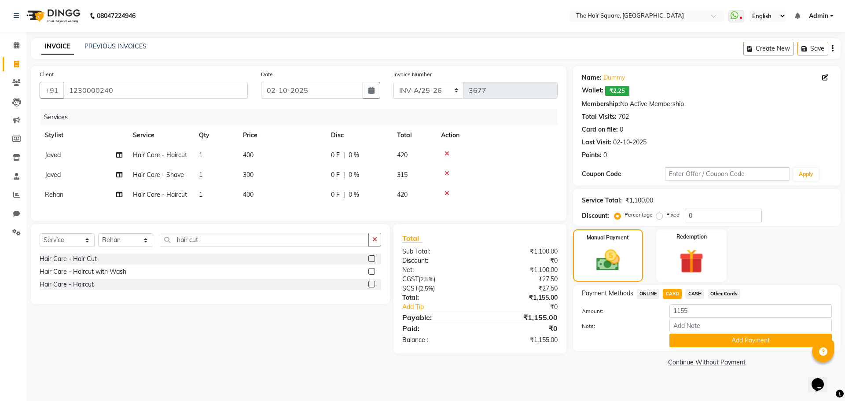
drag, startPoint x: 722, startPoint y: 341, endPoint x: 730, endPoint y: 377, distance: 36.1
click at [723, 344] on button "Add Payment" at bounding box center [750, 340] width 162 height 14
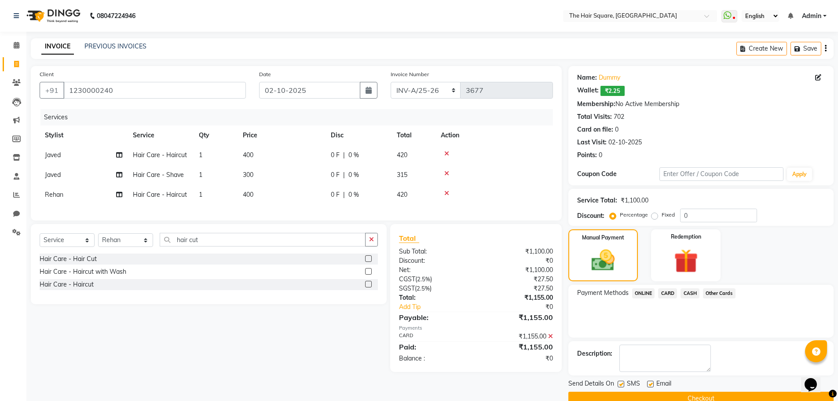
click at [724, 393] on button "Checkout" at bounding box center [700, 398] width 265 height 14
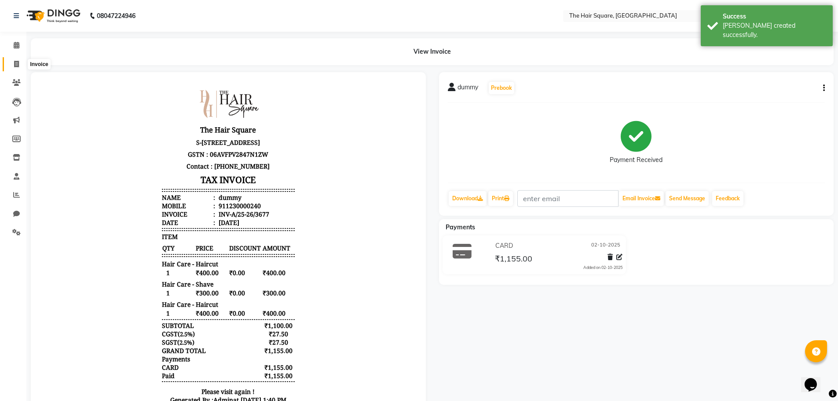
click at [20, 64] on span at bounding box center [16, 64] width 15 height 10
select select "service"
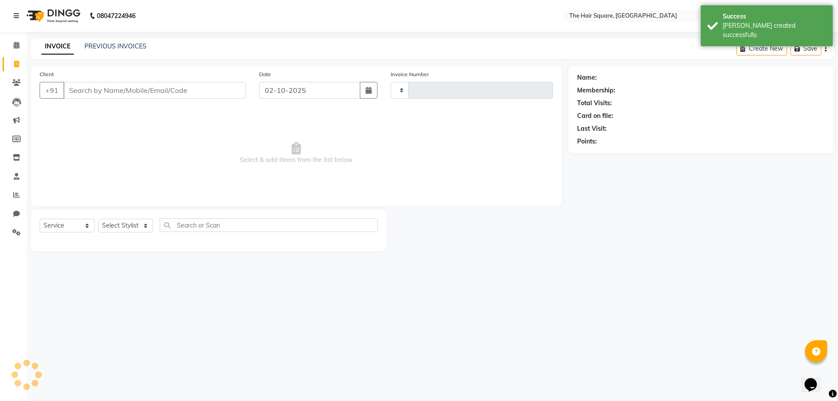
type input "3678"
select select "5768"
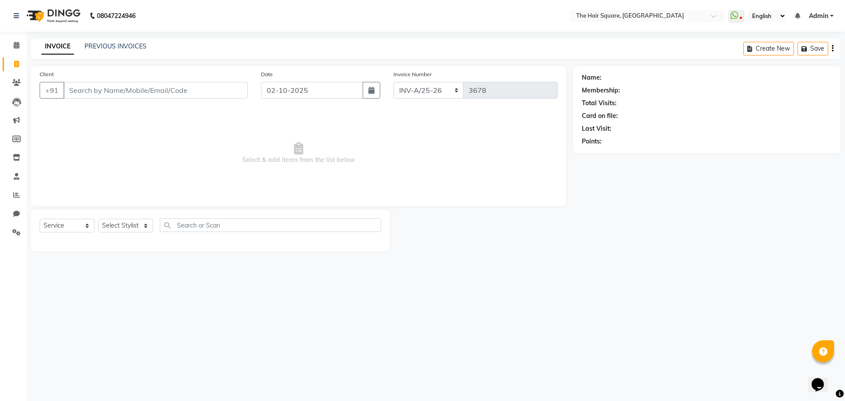
drag, startPoint x: 217, startPoint y: 65, endPoint x: 95, endPoint y: 226, distance: 202.2
click at [95, 226] on div "Select Service Product Membership Package Voucher Prepaid Gift Card Select Styl…" at bounding box center [210, 228] width 341 height 21
click at [107, 221] on select "Select Stylist Amit Aradhana Bittu Dev Imran Inder Javed Kim Mahendra Manager M…" at bounding box center [125, 226] width 55 height 14
select select "39381"
click at [98, 219] on select "Select Stylist Amit Aradhana Bittu Dev Imran Inder Javed Kim Mahendra Manager M…" at bounding box center [125, 226] width 55 height 14
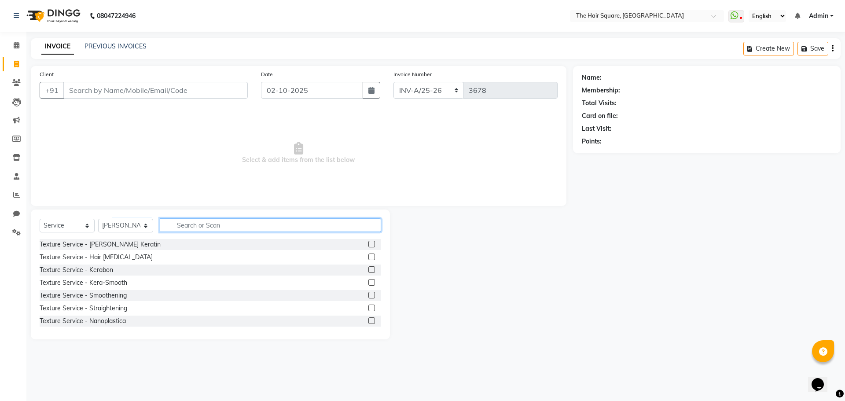
click at [181, 227] on input "text" at bounding box center [270, 225] width 221 height 14
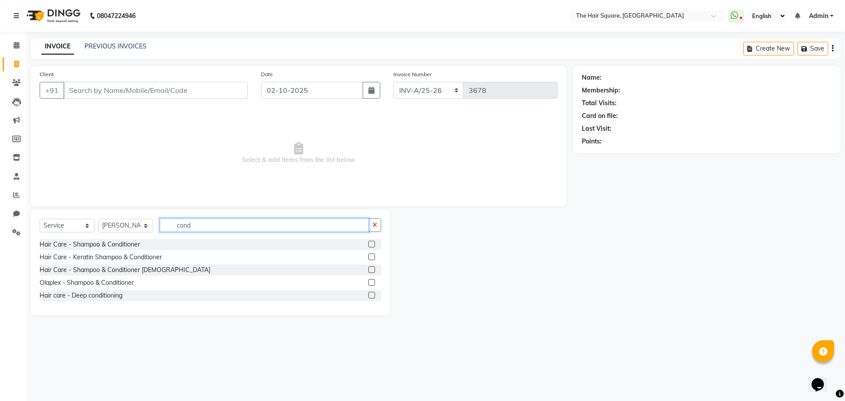
type input "cond"
click at [372, 242] on label at bounding box center [371, 244] width 7 height 7
click at [372, 242] on input "checkbox" at bounding box center [371, 244] width 6 height 6
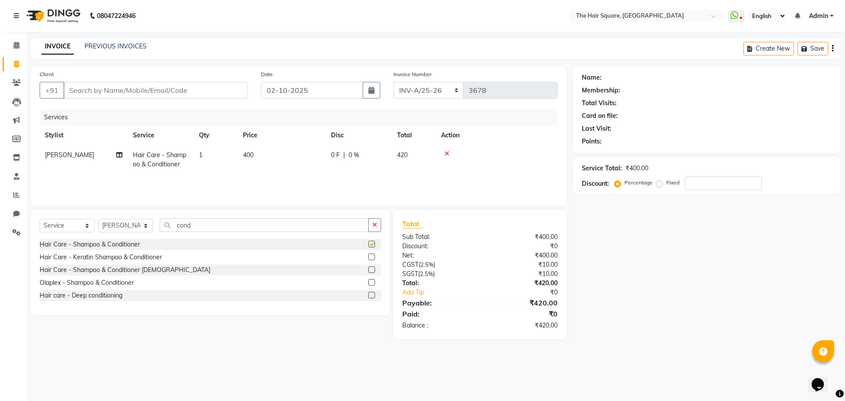
checkbox input "false"
click at [120, 227] on select "Select Stylist Amit Aradhana Bittu Dev Imran Inder Javed Kim Mahendra Manager M…" at bounding box center [125, 226] width 55 height 14
select select "39380"
click at [98, 219] on select "Select Stylist Amit Aradhana Bittu Dev Imran Inder Javed Kim Mahendra Manager M…" at bounding box center [125, 226] width 55 height 14
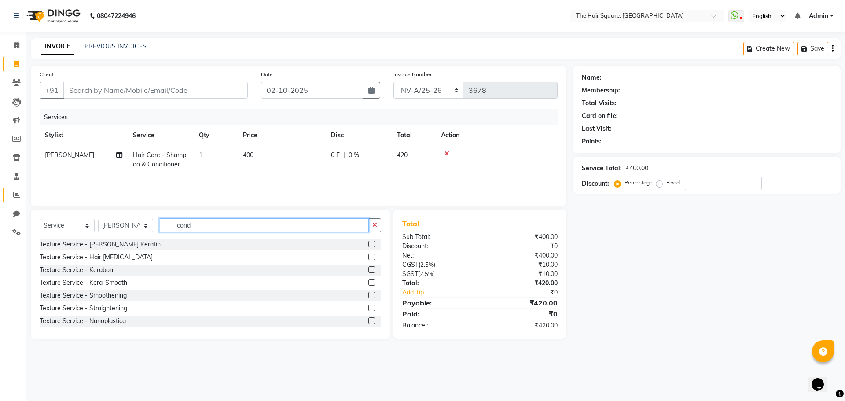
drag, startPoint x: 211, startPoint y: 222, endPoint x: 14, endPoint y: 199, distance: 198.8
click at [14, 203] on app-home "08047224946 Select Location × The Hair Square, Ambience Island WhatsApp Status …" at bounding box center [422, 176] width 845 height 352
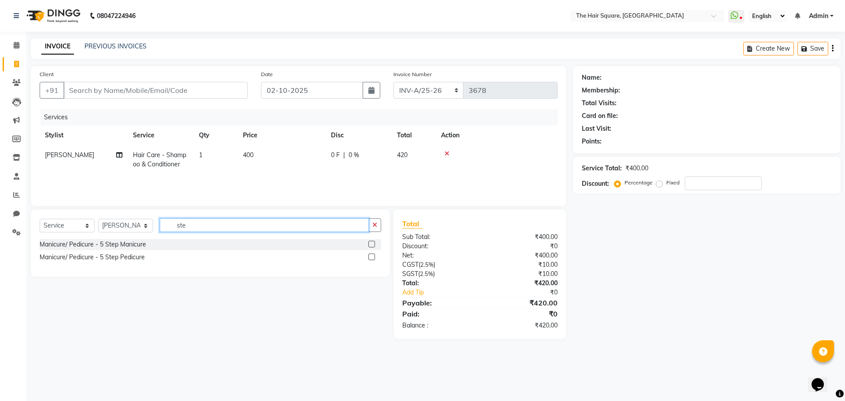
type input "ste"
drag, startPoint x: 369, startPoint y: 257, endPoint x: 377, endPoint y: 255, distance: 8.2
click at [369, 257] on label at bounding box center [371, 256] width 7 height 7
click at [369, 257] on input "checkbox" at bounding box center [371, 257] width 6 height 6
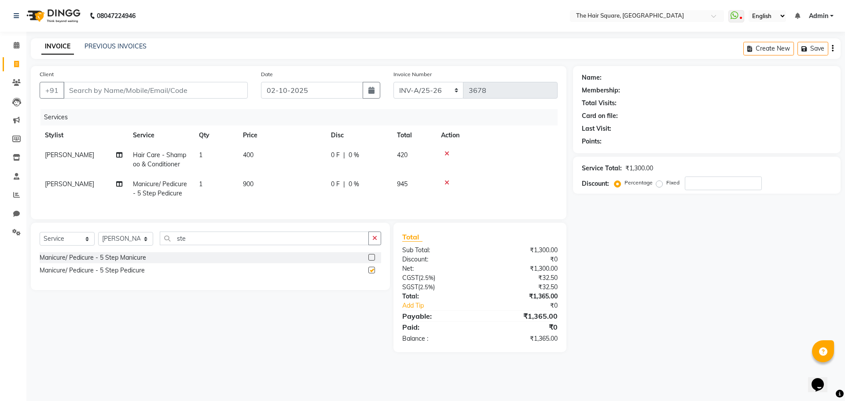
checkbox input "false"
click at [695, 290] on div "Name: Membership: Total Visits: Card on file: Last Visit: Points: Service Total…" at bounding box center [710, 209] width 274 height 286
click at [638, 331] on div "Name: Membership: Total Visits: Card on file: Last Visit: Points: Service Total…" at bounding box center [710, 209] width 274 height 286
click at [622, 334] on div "Name: Membership: Total Visits: Card on file: Last Visit: Points: Service Total…" at bounding box center [710, 209] width 274 height 286
click at [218, 328] on div "Select Service Product Membership Package Voucher Prepaid Gift Card Select Styl…" at bounding box center [207, 287] width 366 height 129
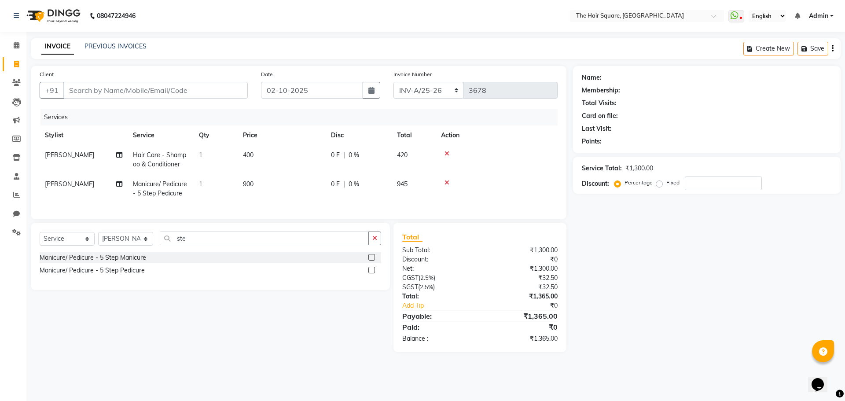
click at [272, 334] on div "Select Service Product Membership Package Voucher Prepaid Gift Card Select Styl…" at bounding box center [207, 287] width 366 height 129
drag, startPoint x: 202, startPoint y: 245, endPoint x: 0, endPoint y: 223, distance: 203.1
click at [0, 223] on app-home "08047224946 Select Location × The Hair Square, Ambience Island WhatsApp Status …" at bounding box center [422, 182] width 845 height 365
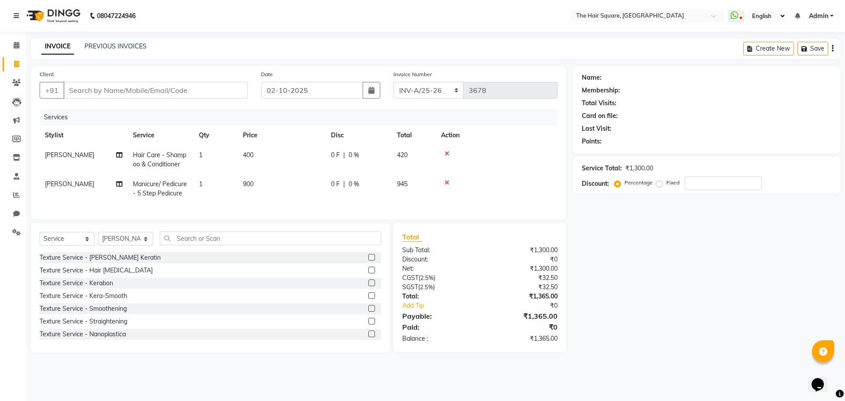
click at [338, 384] on div "08047224946 Select Location × The Hair Square, Ambience Island WhatsApp Status …" at bounding box center [422, 200] width 845 height 401
click at [194, 235] on div "Select Service Product Membership Package Voucher Prepaid Gift Card Select Styl…" at bounding box center [210, 288] width 359 height 130
click at [198, 245] on input "text" at bounding box center [270, 238] width 221 height 14
click at [243, 157] on span "400" at bounding box center [248, 155] width 11 height 8
select select "39381"
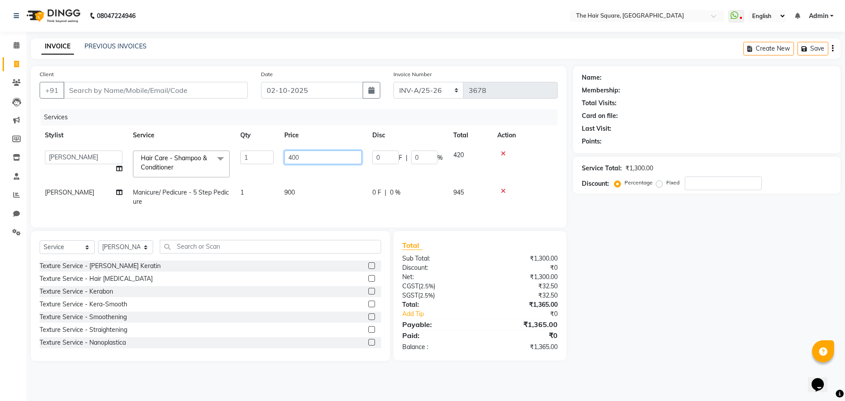
drag, startPoint x: 325, startPoint y: 159, endPoint x: 134, endPoint y: 75, distance: 208.6
click at [138, 109] on div "Client +91 Date 02-10-2025 Invoice Number INV-A-M/25-26 INV-A/25-26 3678 Servic…" at bounding box center [298, 146] width 535 height 161
type input "300"
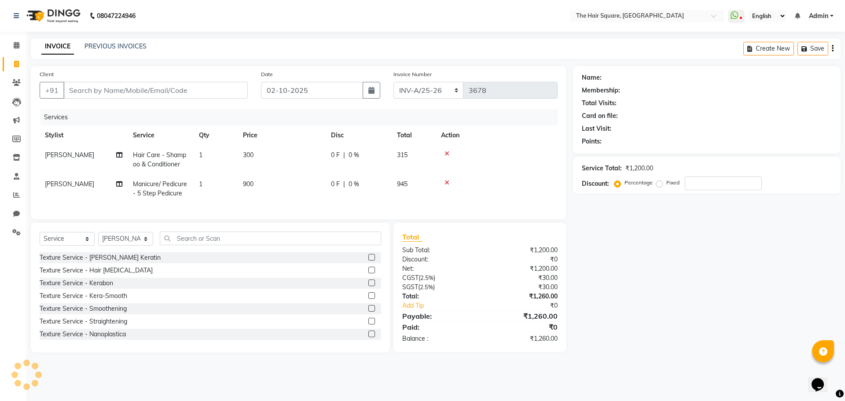
click at [503, 189] on td at bounding box center [496, 188] width 122 height 29
click at [446, 181] on icon at bounding box center [446, 182] width 5 height 6
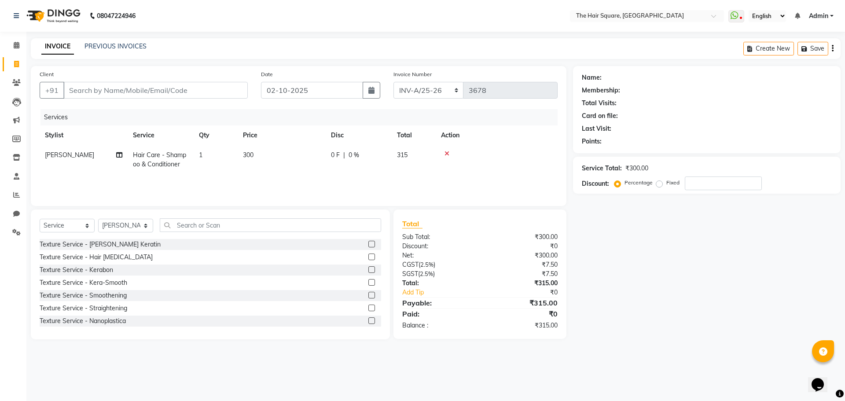
click at [688, 240] on div "Name: Membership: Total Visits: Card on file: Last Visit: Points: Service Total…" at bounding box center [710, 202] width 274 height 273
click at [97, 179] on div "Services Stylist Service Qty Price Disc Total Action Inder Hair Care - Shampoo …" at bounding box center [299, 153] width 518 height 88
click at [99, 177] on div "Services Stylist Service Qty Price Disc Total Action Inder Hair Care - Shampoo …" at bounding box center [299, 153] width 518 height 88
click at [54, 157] on span "[PERSON_NAME]" at bounding box center [69, 155] width 49 height 8
select select "39381"
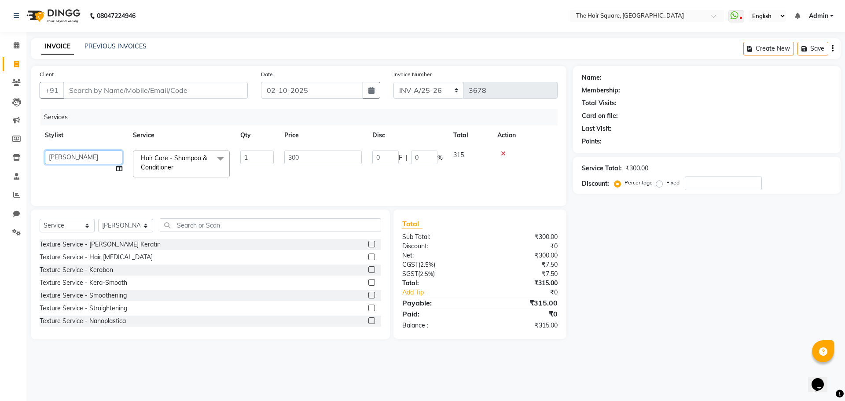
click at [59, 156] on select "Amit Aradhana Bittu Dev Imran Inder Javed Kim Mahendra Manager Mukesh Raaj Radh…" at bounding box center [83, 157] width 77 height 14
select select "39380"
click at [330, 176] on td "300" at bounding box center [323, 163] width 88 height 37
click at [109, 93] on input "Client" at bounding box center [155, 90] width 184 height 17
type input "d"
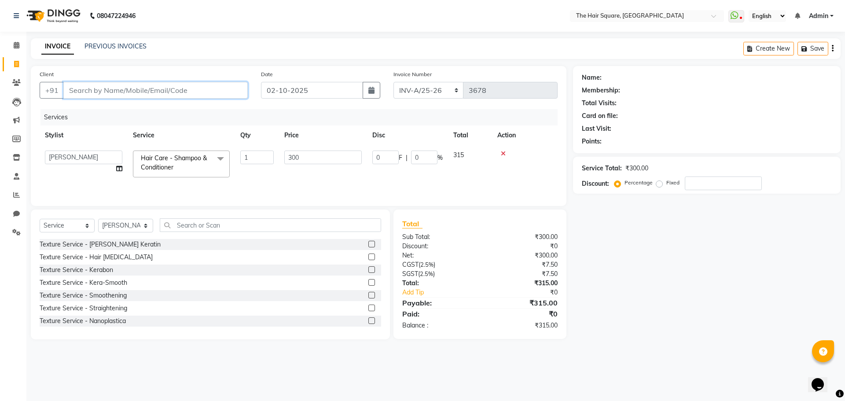
type input "0"
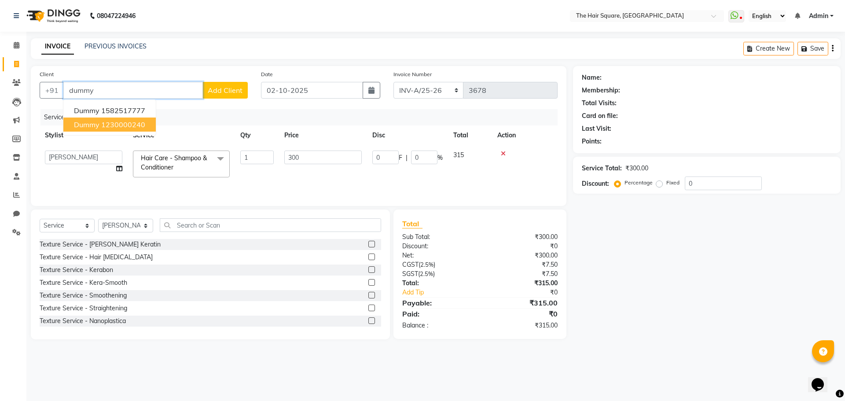
click at [82, 123] on span "dummy" at bounding box center [87, 124] width 26 height 9
type input "1230000240"
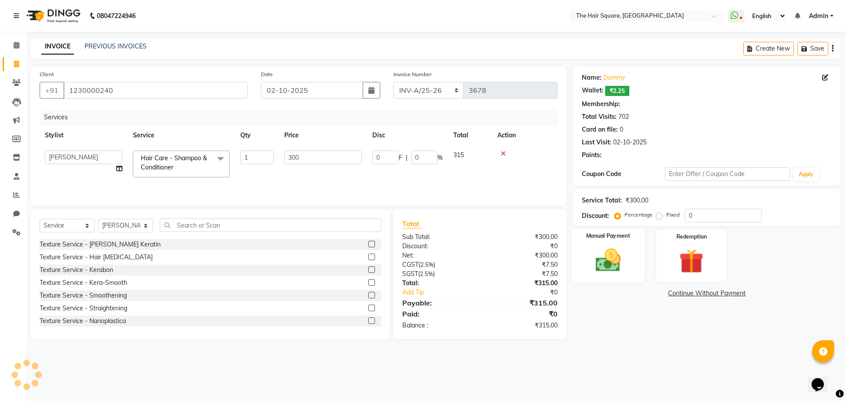
click at [628, 254] on img at bounding box center [607, 259] width 41 height 29
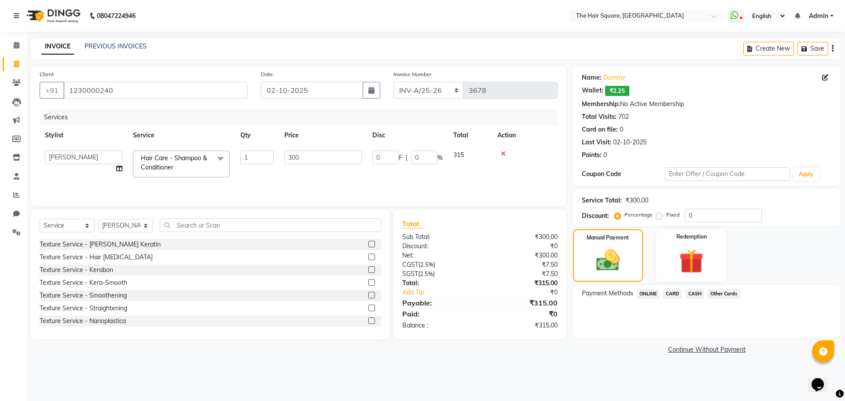
click at [699, 292] on span "CASH" at bounding box center [694, 294] width 19 height 10
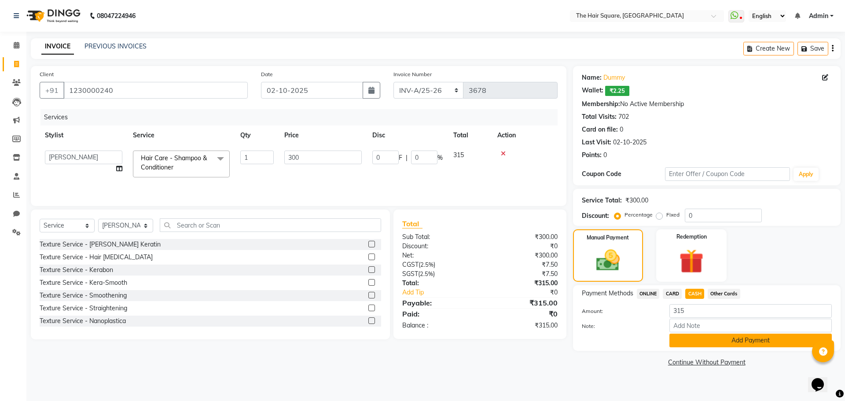
click at [713, 339] on button "Add Payment" at bounding box center [750, 340] width 162 height 14
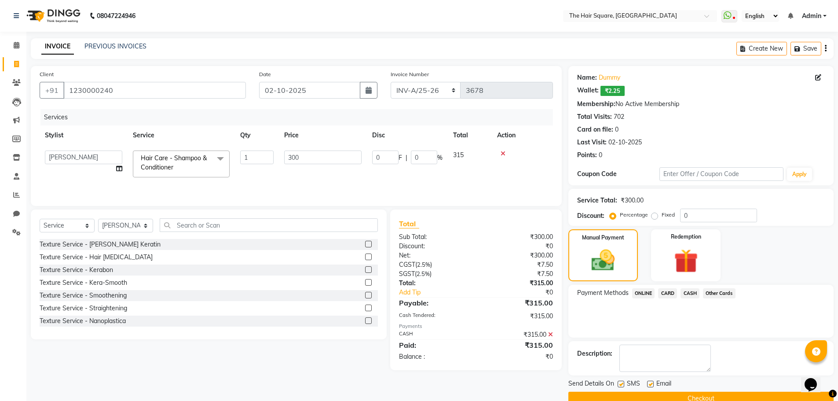
click at [720, 395] on button "Checkout" at bounding box center [700, 398] width 265 height 14
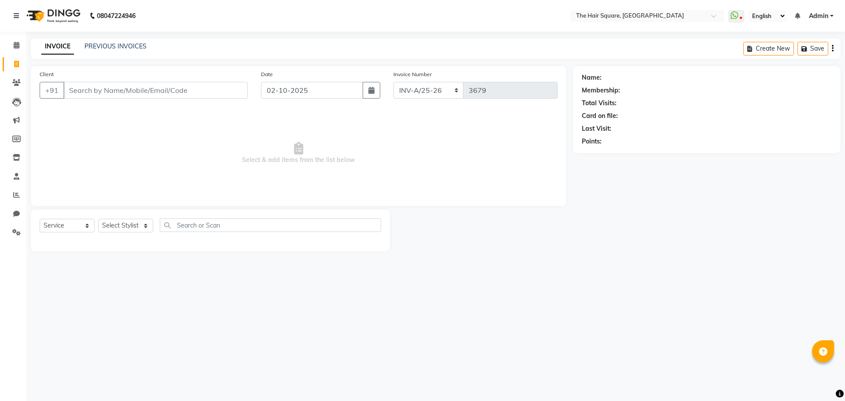
select select "5768"
select select "service"
